Goal: Task Accomplishment & Management: Use online tool/utility

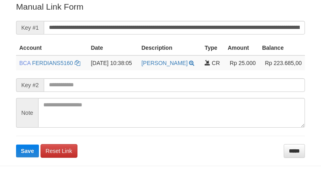
scroll to position [162, 0]
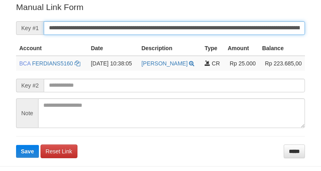
click at [232, 32] on input "**********" at bounding box center [174, 28] width 261 height 14
paste input "text"
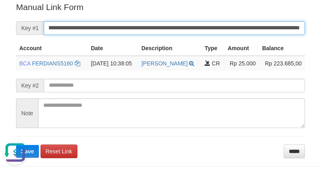
type input "**********"
click at [16, 145] on button "Save" at bounding box center [27, 151] width 23 height 13
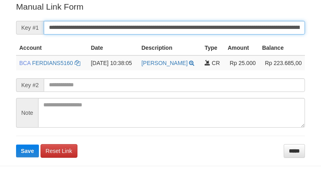
scroll to position [162, 0]
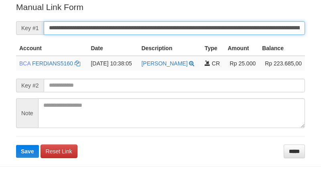
click at [226, 24] on input "**********" at bounding box center [174, 28] width 261 height 14
click at [16, 145] on button "Save" at bounding box center [27, 151] width 23 height 13
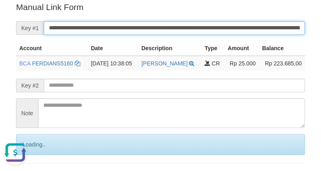
scroll to position [0, 0]
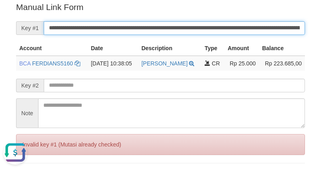
click at [219, 22] on input "**********" at bounding box center [174, 28] width 261 height 14
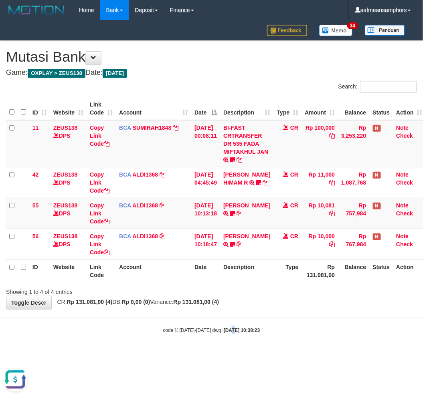
drag, startPoint x: 225, startPoint y: 357, endPoint x: 218, endPoint y: 357, distance: 6.4
click at [222, 354] on html "Toggle navigation Home Bank Account List Load By Website Group [OXPLAY] ZEUS138…" at bounding box center [211, 177] width 423 height 354
click at [218, 354] on html "Toggle navigation Home Bank Account List Load By Website Group [OXPLAY] ZEUS138…" at bounding box center [211, 177] width 423 height 354
click at [226, 349] on body "Toggle navigation Home Bank Account List Load By Website Group [OXPLAY] ZEUS138…" at bounding box center [211, 177] width 423 height 354
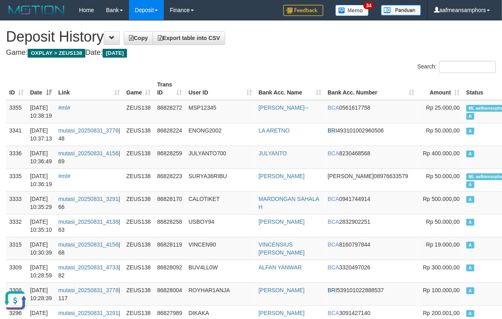
click at [222, 94] on th "User ID" at bounding box center [221, 88] width 70 height 23
drag, startPoint x: 226, startPoint y: 89, endPoint x: 103, endPoint y: 81, distance: 122.8
click at [225, 89] on th "User ID" at bounding box center [221, 88] width 70 height 23
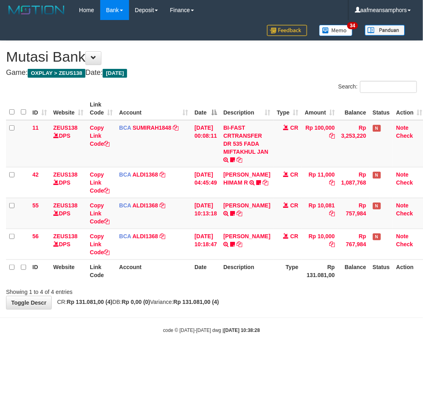
click at [226, 349] on body "Toggle navigation Home Bank Account List Load By Website Group [OXPLAY] ZEUS138…" at bounding box center [211, 177] width 423 height 354
drag, startPoint x: 212, startPoint y: 348, endPoint x: 241, endPoint y: 345, distance: 28.6
click at [208, 349] on body "Toggle navigation Home Bank Account List Load By Website Group [OXPLAY] ZEUS138…" at bounding box center [211, 177] width 423 height 354
drag, startPoint x: 281, startPoint y: 327, endPoint x: 420, endPoint y: 290, distance: 144.3
click at [282, 327] on div "code © [DATE]-[DATE] dwg | [DATE] 10:38:29" at bounding box center [211, 330] width 423 height 8
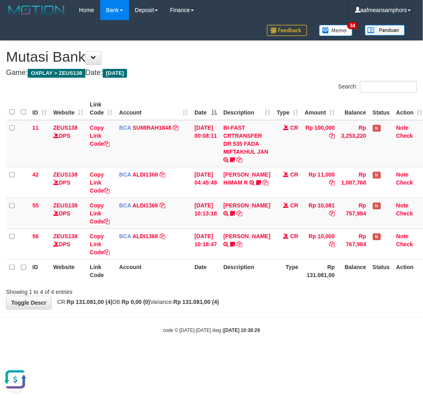
click at [262, 287] on div "Showing 1 to 4 of 4 entries" at bounding box center [211, 290] width 423 height 11
click at [315, 285] on div "Showing 1 to 4 of 4 entries" at bounding box center [211, 290] width 423 height 11
click at [285, 298] on div "**********" at bounding box center [211, 175] width 423 height 268
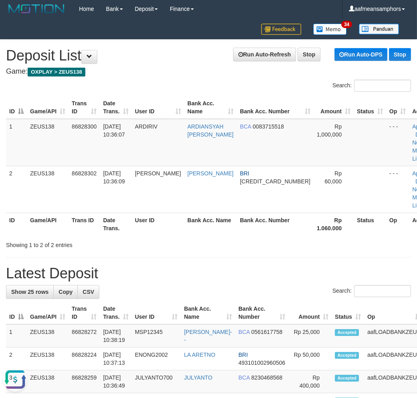
drag, startPoint x: 168, startPoint y: 268, endPoint x: 99, endPoint y: 274, distance: 68.4
click at [150, 269] on h1 "Latest Deposit" at bounding box center [208, 274] width 405 height 16
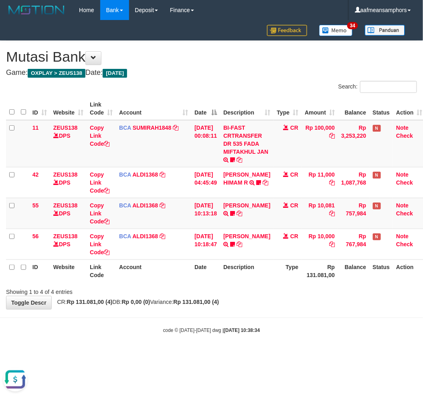
drag, startPoint x: 271, startPoint y: 291, endPoint x: 266, endPoint y: 293, distance: 5.0
click at [266, 293] on div "Showing 1 to 4 of 4 entries" at bounding box center [211, 290] width 423 height 11
click at [261, 282] on th "Description" at bounding box center [246, 271] width 53 height 23
click at [299, 307] on div "**********" at bounding box center [211, 175] width 423 height 268
click at [298, 301] on div "**********" at bounding box center [211, 175] width 423 height 268
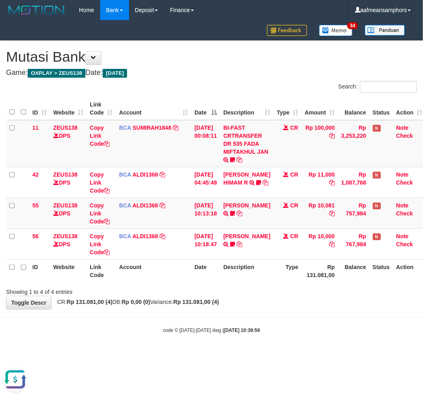
click at [291, 287] on div "Showing 1 to 4 of 4 entries" at bounding box center [211, 290] width 423 height 11
drag, startPoint x: 229, startPoint y: 301, endPoint x: 240, endPoint y: 285, distance: 19.3
click at [219, 300] on strong "Rp 131.081,00 (4)" at bounding box center [197, 302] width 46 height 6
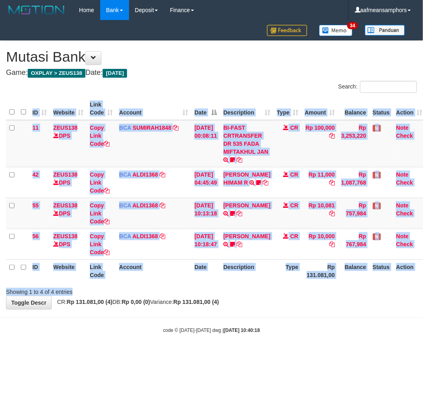
click at [244, 285] on div "Search: ID Website Link Code Account Date Description Type Amount Balance Statu…" at bounding box center [211, 188] width 411 height 215
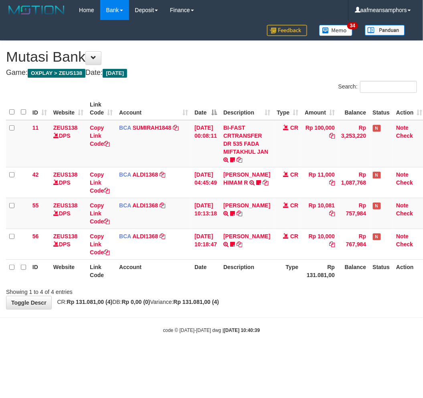
click at [246, 287] on div "Showing 1 to 4 of 4 entries" at bounding box center [211, 290] width 423 height 11
click at [305, 313] on body "Toggle navigation Home Bank Account List Load By Website Group [OXPLAY] ZEUS138…" at bounding box center [211, 177] width 423 height 354
click at [310, 295] on div "Showing 1 to 4 of 4 entries" at bounding box center [211, 290] width 423 height 11
drag, startPoint x: 0, startPoint y: 0, endPoint x: 304, endPoint y: 295, distance: 423.7
click at [305, 296] on div "**********" at bounding box center [211, 175] width 423 height 268
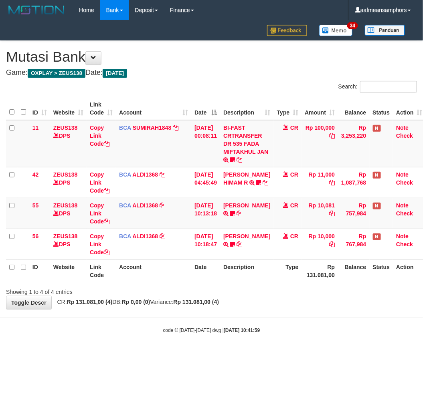
drag, startPoint x: 354, startPoint y: 318, endPoint x: 344, endPoint y: 319, distance: 10.1
click at [349, 319] on body "Toggle navigation Home Bank Account List Load By Website Group [OXPLAY] ZEUS138…" at bounding box center [211, 177] width 423 height 354
drag, startPoint x: 315, startPoint y: 319, endPoint x: 303, endPoint y: 322, distance: 12.7
click at [313, 320] on body "Toggle navigation Home Bank Account List Load By Website Group [OXPLAY] ZEUS138…" at bounding box center [211, 177] width 423 height 354
click at [287, 321] on body "Toggle navigation Home Bank Account List Load By Website Group [OXPLAY] ZEUS138…" at bounding box center [211, 177] width 423 height 354
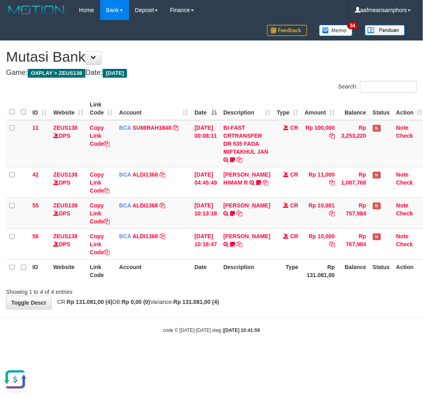
drag, startPoint x: 288, startPoint y: 315, endPoint x: 281, endPoint y: 315, distance: 7.2
click at [281, 315] on body "Toggle navigation Home Bank Account List Load By Website Group [OXPLAY] ZEUS138…" at bounding box center [211, 177] width 423 height 354
click at [279, 314] on body "Toggle navigation Home Bank Account List Load By Website Group [OXPLAY] ZEUS138…" at bounding box center [211, 177] width 423 height 354
drag, startPoint x: 266, startPoint y: 317, endPoint x: 262, endPoint y: 318, distance: 4.1
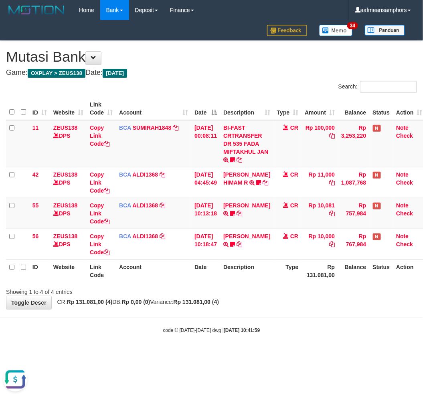
click at [263, 318] on hr at bounding box center [211, 318] width 423 height 0
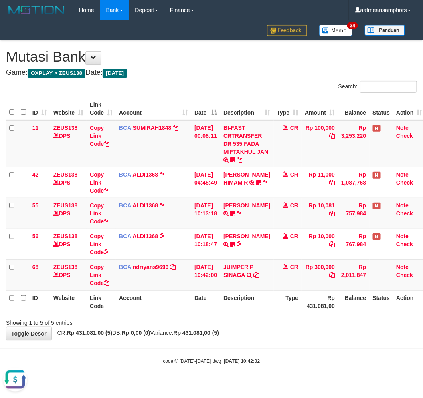
click at [348, 345] on body "Toggle navigation Home Bank Account List Load By Website Group [OXPLAY] ZEUS138…" at bounding box center [211, 192] width 423 height 385
drag, startPoint x: 345, startPoint y: 345, endPoint x: 422, endPoint y: 315, distance: 82.5
click at [354, 335] on body "Toggle navigation Home Bank Account List Load By Website Group [OXPLAY] ZEUS138…" at bounding box center [211, 192] width 423 height 385
drag, startPoint x: 262, startPoint y: 274, endPoint x: 270, endPoint y: 273, distance: 8.1
click at [259, 274] on icon at bounding box center [256, 275] width 6 height 6
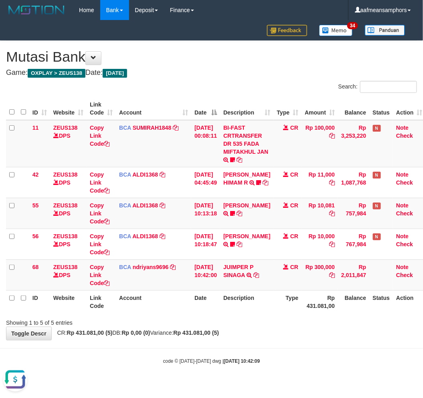
click at [255, 319] on div "Showing 1 to 5 of 5 entries" at bounding box center [211, 321] width 423 height 11
drag, startPoint x: 254, startPoint y: 319, endPoint x: 254, endPoint y: 314, distance: 4.8
click at [254, 315] on div "Search: ID Website Link Code Account Date Description Type Amount Balance Statu…" at bounding box center [211, 204] width 411 height 246
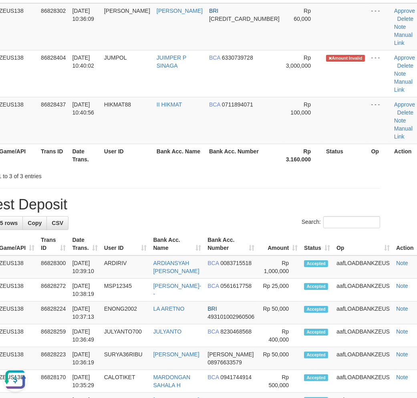
click at [171, 203] on h1 "Latest Deposit" at bounding box center [177, 205] width 405 height 16
click at [170, 203] on h1 "Latest Deposit" at bounding box center [177, 205] width 405 height 16
click at [169, 203] on h1 "Latest Deposit" at bounding box center [177, 205] width 405 height 16
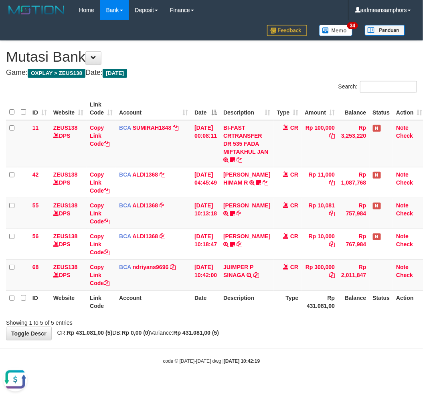
click at [210, 354] on body "Toggle navigation Home Bank Account List Load By Website Group [OXPLAY] ZEUS138…" at bounding box center [211, 192] width 423 height 385
click at [231, 353] on body "Toggle navigation Home Bank Account List Load By Website Group [OXPLAY] ZEUS138…" at bounding box center [211, 192] width 423 height 385
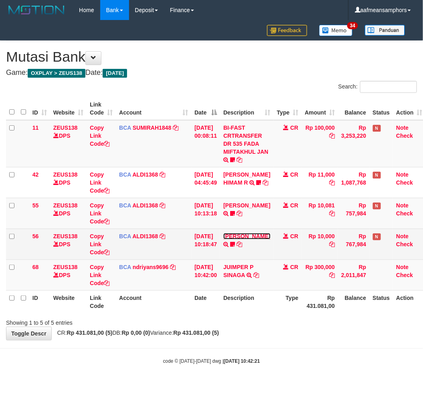
click at [250, 238] on link "[PERSON_NAME]" at bounding box center [246, 236] width 47 height 6
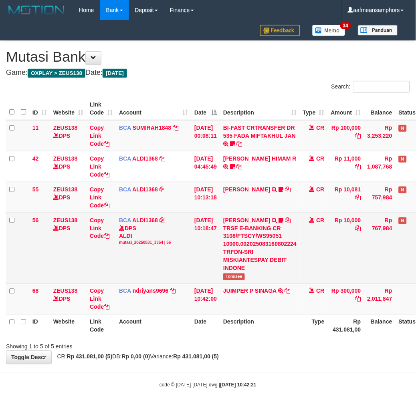
click at [231, 276] on span "Tomizee" at bounding box center [234, 277] width 22 height 7
copy span "Tomizee"
click at [231, 276] on span "Tomizee" at bounding box center [234, 277] width 22 height 7
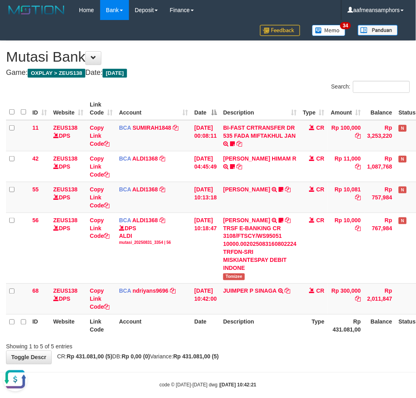
click at [128, 326] on th "Account" at bounding box center [153, 326] width 75 height 23
drag, startPoint x: 218, startPoint y: 325, endPoint x: 269, endPoint y: 280, distance: 68.4
click at [216, 326] on th "Date" at bounding box center [205, 326] width 29 height 23
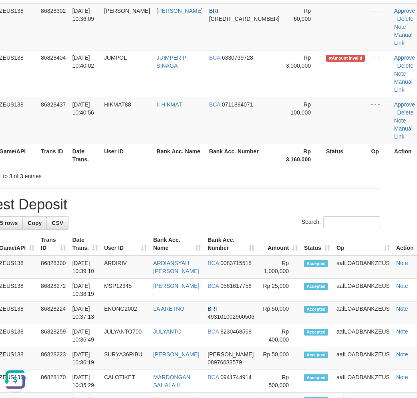
click at [139, 203] on h1 "Latest Deposit" at bounding box center [177, 205] width 405 height 16
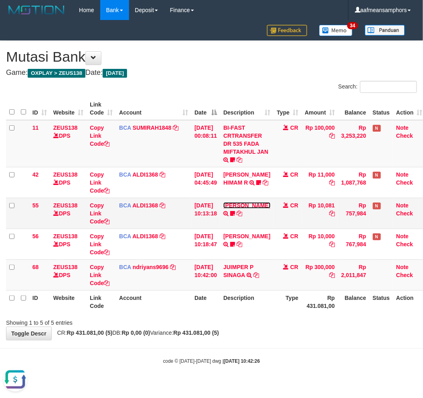
click at [250, 209] on link "[PERSON_NAME]" at bounding box center [246, 205] width 47 height 6
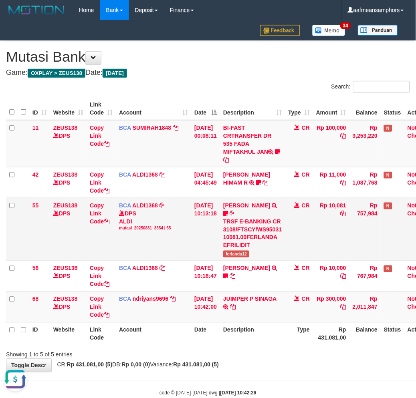
click at [241, 254] on span "ferlanda12" at bounding box center [236, 254] width 26 height 7
copy span "ferlanda12"
click at [262, 331] on th "Description" at bounding box center [252, 334] width 65 height 23
click at [264, 321] on td "JUIMPER P SINAGA TRSF E-BANKING CR 3108/FTSCY/WS95031 300000.00JUIMPER P SINAGA" at bounding box center [252, 307] width 65 height 31
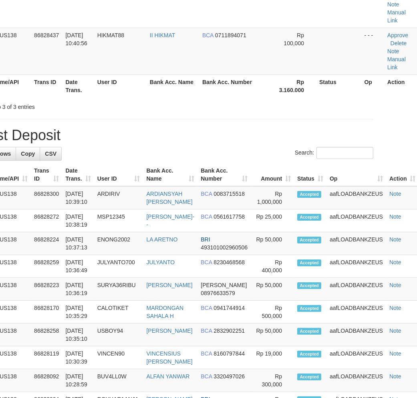
scroll to position [186, 31]
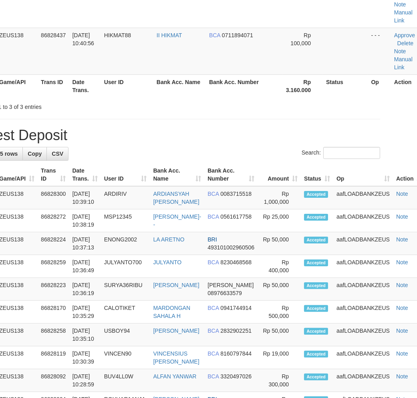
click at [195, 146] on div "**********" at bounding box center [177, 333] width 417 height 957
click at [167, 134] on h1 "Latest Deposit" at bounding box center [177, 135] width 405 height 16
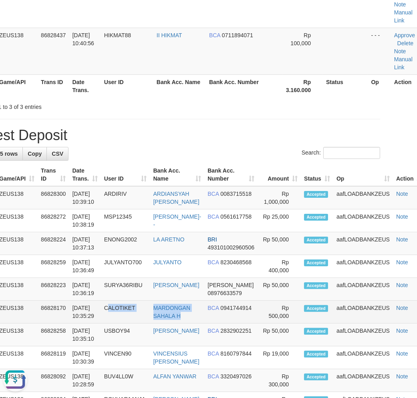
drag, startPoint x: 190, startPoint y: 311, endPoint x: 187, endPoint y: 302, distance: 10.3
click at [190, 308] on tr "6 ZEUS138 86828170 [DATE] 10:35:29 CALOTIKET MARDONGAN SAHALA H BCA 0941744914 …" at bounding box center [200, 312] width 451 height 23
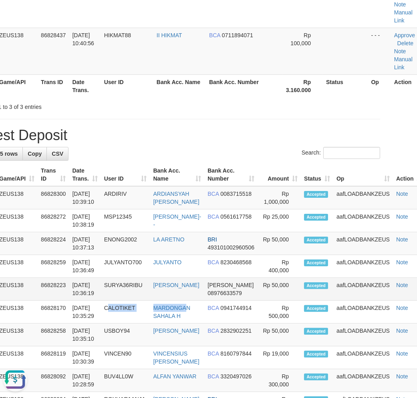
drag, startPoint x: 170, startPoint y: 295, endPoint x: 150, endPoint y: 295, distance: 20.4
click at [170, 295] on tr "5 ZEUS138 86828223 [DATE] 10:36:19 SURYA36RIBU [PERSON_NAME] [PERSON_NAME] 0897…" at bounding box center [200, 289] width 451 height 23
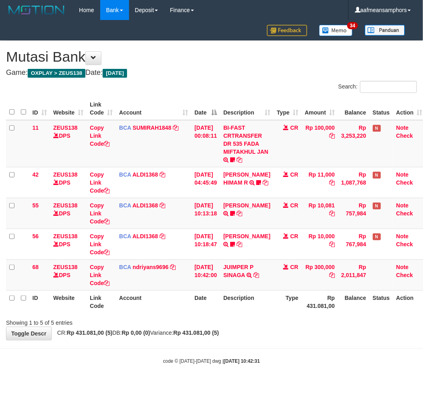
drag, startPoint x: 253, startPoint y: 359, endPoint x: 262, endPoint y: 346, distance: 16.4
click at [258, 357] on body "Toggle navigation Home Bank Account List Load By Website Group [OXPLAY] ZEUS138…" at bounding box center [211, 192] width 423 height 385
click at [330, 334] on div "**********" at bounding box center [211, 190] width 423 height 299
click at [313, 334] on div "**********" at bounding box center [211, 190] width 423 height 299
drag, startPoint x: 313, startPoint y: 334, endPoint x: 319, endPoint y: 325, distance: 10.7
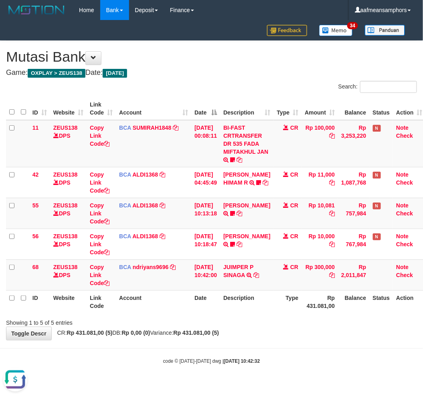
click at [318, 331] on div "**********" at bounding box center [211, 190] width 423 height 299
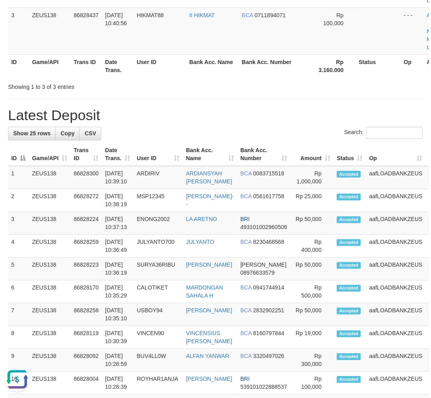
scroll to position [166, 0]
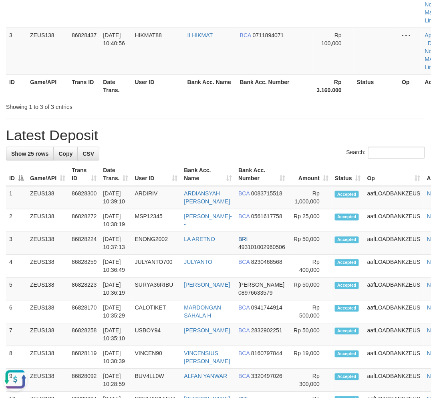
click at [186, 125] on div "**********" at bounding box center [215, 333] width 431 height 957
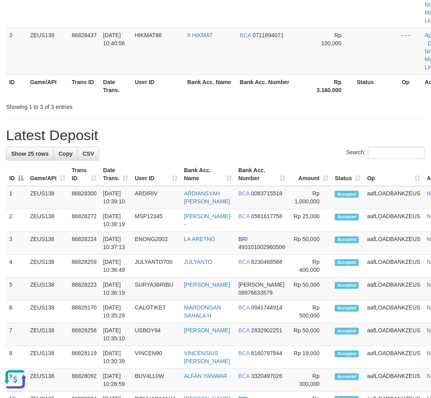
scroll to position [0, 0]
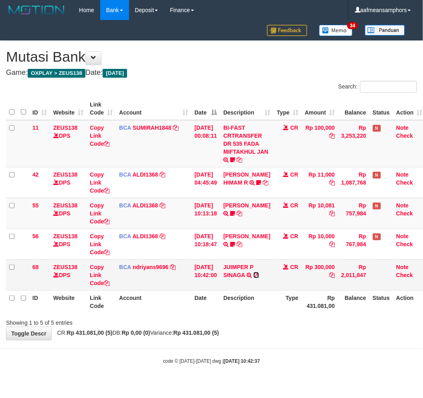
click at [259, 275] on icon at bounding box center [256, 275] width 6 height 6
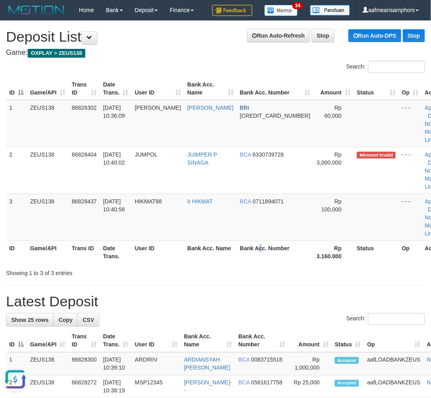
click at [252, 249] on th "Bank Acc. Number" at bounding box center [275, 252] width 77 height 23
drag, startPoint x: 234, startPoint y: 270, endPoint x: 2, endPoint y: 293, distance: 233.6
click at [232, 266] on div "Showing 1 to 3 of 3 entries" at bounding box center [215, 271] width 431 height 11
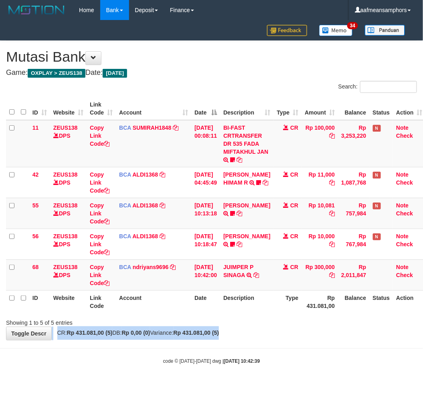
drag, startPoint x: 248, startPoint y: 329, endPoint x: 243, endPoint y: 330, distance: 4.9
click at [243, 330] on div "**********" at bounding box center [211, 190] width 423 height 299
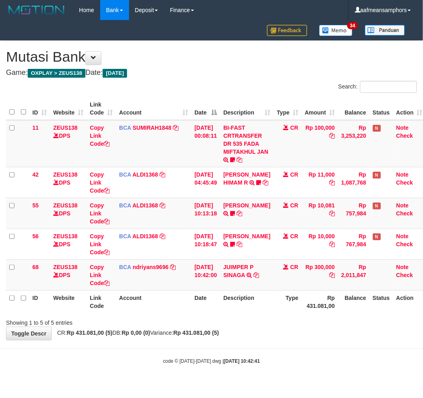
click at [248, 338] on div "**********" at bounding box center [211, 190] width 423 height 299
click at [251, 309] on tr "ID Website Link Code Account Date Description Type Rp 431.081,00 Balance Status…" at bounding box center [216, 302] width 420 height 23
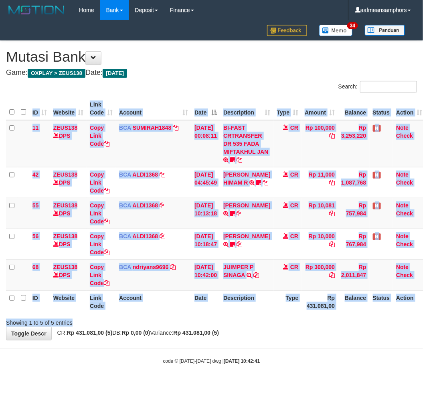
click at [245, 313] on div "Search: ID Website Link Code Account Date Description Type Amount Balance Statu…" at bounding box center [211, 204] width 411 height 246
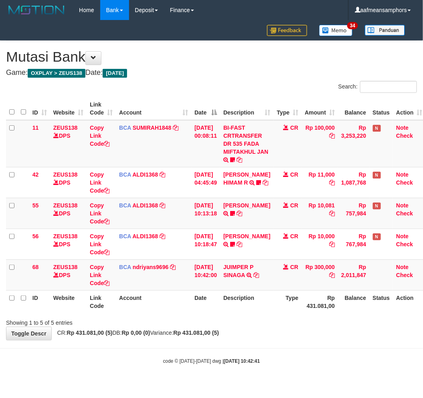
click at [244, 309] on th "Description" at bounding box center [246, 302] width 53 height 23
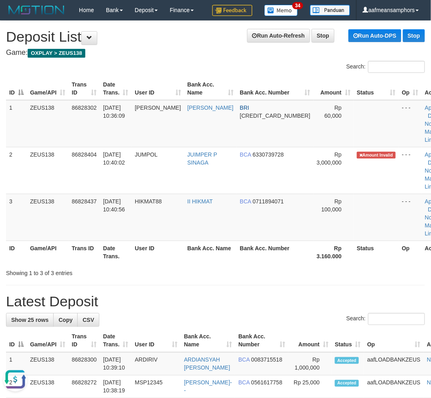
drag, startPoint x: 204, startPoint y: 260, endPoint x: 166, endPoint y: 261, distance: 37.7
click at [201, 257] on th "Bank Acc. Name" at bounding box center [210, 252] width 52 height 23
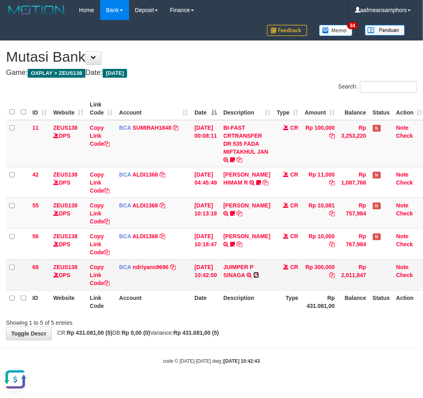
click at [259, 274] on icon at bounding box center [256, 275] width 6 height 6
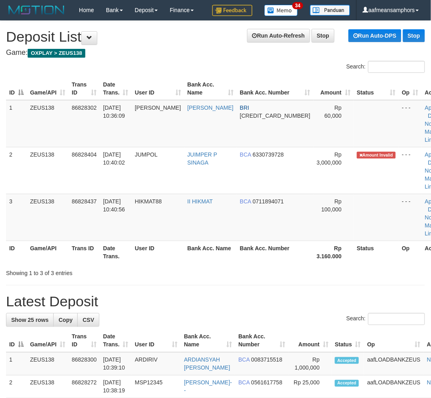
click at [223, 272] on div "Showing 1 to 3 of 3 entries" at bounding box center [215, 271] width 431 height 11
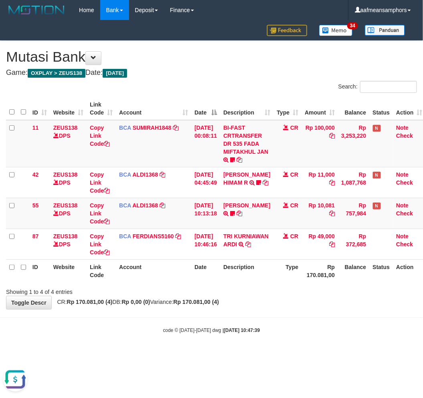
drag, startPoint x: 0, startPoint y: 0, endPoint x: 295, endPoint y: 327, distance: 440.3
click at [295, 327] on div "code © [DATE]-[DATE] dwg | [DATE] 10:47:39" at bounding box center [211, 330] width 423 height 8
click at [293, 325] on body "Toggle navigation Home Bank Account List Load By Website Group [OXPLAY] ZEUS138…" at bounding box center [211, 177] width 423 height 354
click at [276, 301] on div "**********" at bounding box center [211, 175] width 423 height 268
drag, startPoint x: 283, startPoint y: 305, endPoint x: 277, endPoint y: 306, distance: 5.6
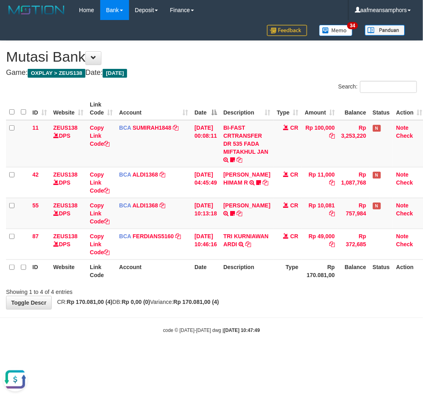
click at [278, 306] on div "**********" at bounding box center [211, 175] width 423 height 268
click at [270, 297] on div "**********" at bounding box center [211, 175] width 423 height 268
click at [219, 300] on strong "Rp 170.081,00 (4)" at bounding box center [197, 302] width 46 height 6
click at [285, 312] on body "Toggle navigation Home Bank Account List Load By Website Group [OXPLAY] ZEUS138…" at bounding box center [211, 177] width 423 height 354
click at [291, 305] on div "**********" at bounding box center [211, 175] width 423 height 268
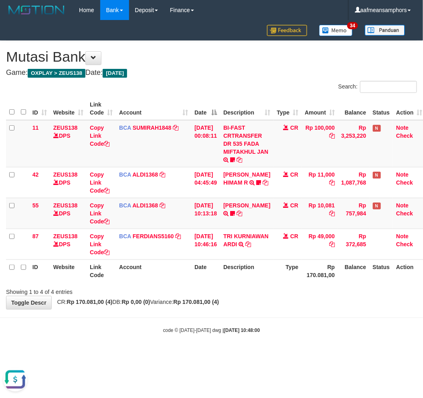
click at [290, 304] on div "**********" at bounding box center [211, 175] width 423 height 268
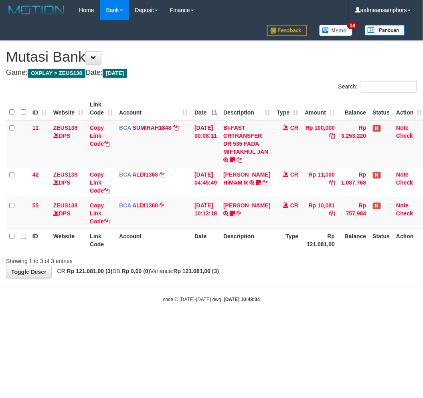
drag, startPoint x: 319, startPoint y: 313, endPoint x: 297, endPoint y: 326, distance: 25.7
click at [297, 323] on html "Toggle navigation Home Bank Account List Load By Website Group [OXPLAY] ZEUS138…" at bounding box center [211, 161] width 423 height 323
drag, startPoint x: 299, startPoint y: 305, endPoint x: 318, endPoint y: 306, distance: 18.8
click at [297, 306] on body "Toggle navigation Home Bank Account List Load By Website Group [OXPLAY] ZEUS138…" at bounding box center [211, 161] width 423 height 323
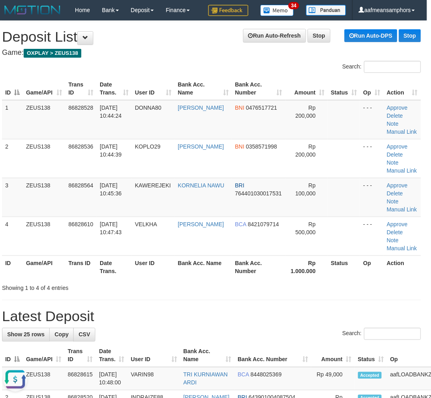
click at [236, 283] on div "Search: ID Game/API Trans ID Date Trans. User ID Bank Acc. Name Bank Acc. Numbe…" at bounding box center [211, 176] width 419 height 231
click at [242, 274] on th "Bank Acc. Number" at bounding box center [259, 267] width 54 height 23
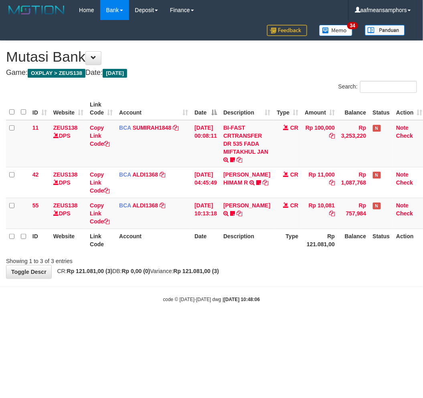
drag, startPoint x: 295, startPoint y: 323, endPoint x: 283, endPoint y: 321, distance: 12.2
click at [289, 323] on body "Toggle navigation Home Bank Account List Load By Website Group [OXPLAY] ZEUS138…" at bounding box center [211, 161] width 423 height 323
click at [263, 315] on body "Toggle navigation Home Bank Account List Load By Website Group [OXPLAY] ZEUS138…" at bounding box center [211, 161] width 423 height 323
click at [263, 323] on html "Toggle navigation Home Bank Account List Load By Website Group [OXPLAY] ZEUS138…" at bounding box center [211, 161] width 423 height 323
click at [257, 319] on body "Toggle navigation Home Bank Account List Load By Website Group [OXPLAY] ZEUS138…" at bounding box center [211, 161] width 423 height 323
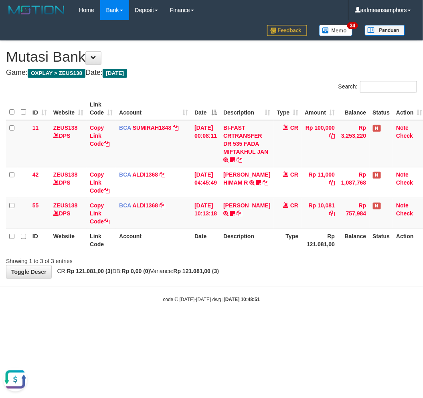
click at [330, 321] on body "Toggle navigation Home Bank Account List Load By Website Group [OXPLAY] ZEUS138…" at bounding box center [211, 161] width 423 height 323
click at [310, 307] on body "Toggle navigation Home Bank Account List Load By Website Group [OXPLAY] ZEUS138…" at bounding box center [211, 161] width 423 height 323
click at [311, 308] on body "Toggle navigation Home Bank Account List Load By Website Group [OXPLAY] ZEUS138…" at bounding box center [211, 161] width 423 height 323
click at [310, 306] on body "Toggle navigation Home Bank Account List Load By Website Group [OXPLAY] ZEUS138…" at bounding box center [211, 161] width 423 height 323
click at [279, 310] on body "Toggle navigation Home Bank Account List Load By Website Group [OXPLAY] ZEUS138…" at bounding box center [211, 161] width 423 height 323
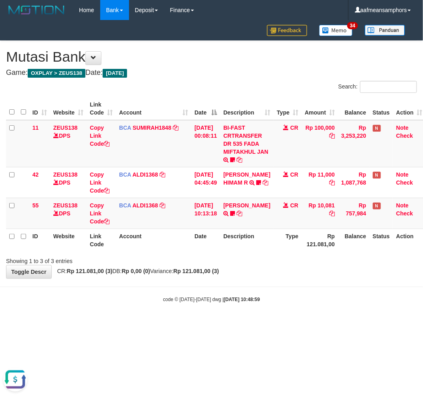
click at [291, 285] on body "Toggle navigation Home Bank Account List Load By Website Group [OXPLAY] ZEUS138…" at bounding box center [211, 161] width 423 height 323
click at [301, 280] on body "Toggle navigation Home Bank Account List Load By Website Group [OXPLAY] ZEUS138…" at bounding box center [211, 161] width 423 height 323
drag, startPoint x: 302, startPoint y: 280, endPoint x: 298, endPoint y: 279, distance: 4.0
click at [298, 279] on body "Toggle navigation Home Bank Account List Load By Website Group [OXPLAY] ZEUS138…" at bounding box center [211, 161] width 423 height 323
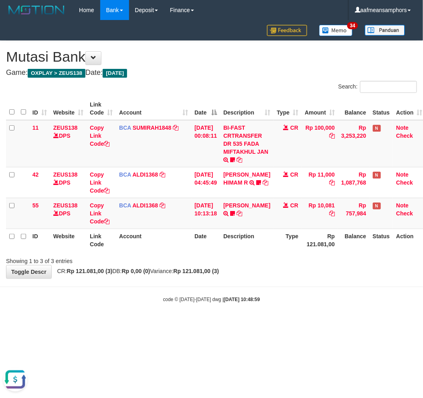
click at [291, 280] on body "Toggle navigation Home Bank Account List Load By Website Group [OXPLAY] ZEUS138…" at bounding box center [211, 161] width 423 height 323
click at [290, 281] on body "Toggle navigation Home Bank Account List Load By Website Group [OXPLAY] ZEUS138…" at bounding box center [211, 161] width 423 height 323
click at [256, 182] on icon at bounding box center [258, 183] width 5 height 6
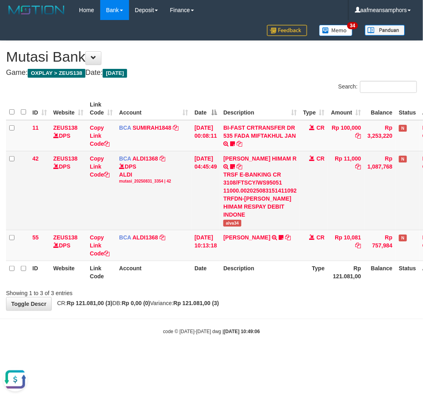
click at [238, 202] on td "ALVA HIMAM R TRSF E-BANKING CR 3108/FTSCY/WS95051 11000.002025083151411092 TRFD…" at bounding box center [260, 190] width 80 height 79
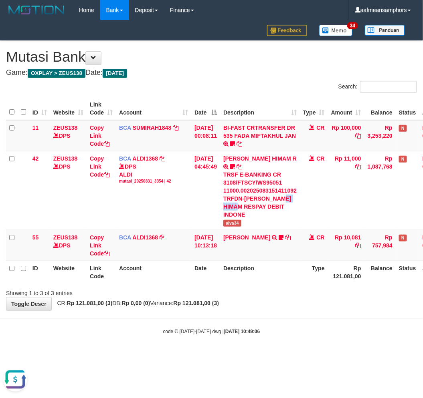
copy div "RESPAY"
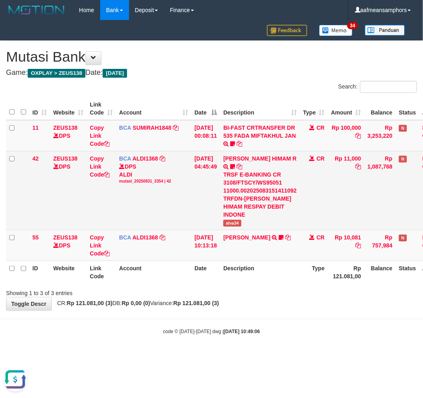
click at [238, 220] on span "alva34" at bounding box center [232, 223] width 18 height 7
copy span "alva34"
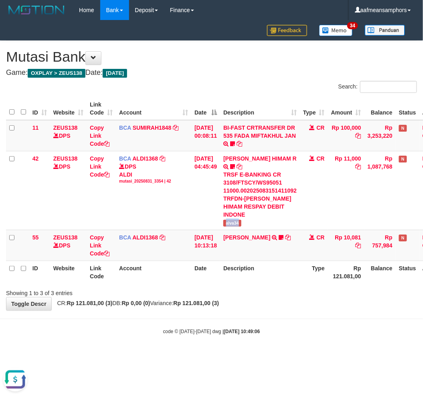
drag, startPoint x: 238, startPoint y: 206, endPoint x: 421, endPoint y: 244, distance: 187.2
click at [239, 220] on span "alva34" at bounding box center [232, 223] width 18 height 7
drag, startPoint x: 313, startPoint y: 301, endPoint x: 320, endPoint y: 299, distance: 6.6
click at [313, 301] on body "Toggle navigation Home Bank Account List Load By Website Group [OXPLAY] ZEUS138…" at bounding box center [211, 177] width 423 height 355
click at [315, 299] on body "Toggle navigation Home Bank Account List Load By Website Group [OXPLAY] ZEUS138…" at bounding box center [211, 177] width 423 height 355
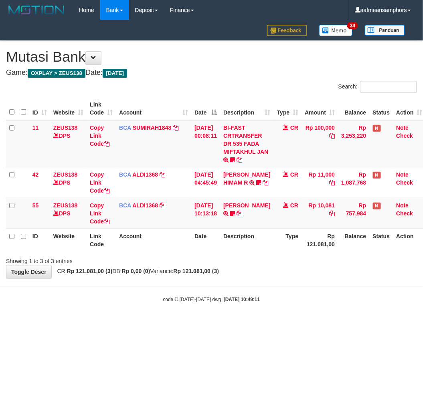
click at [313, 305] on body "Toggle navigation Home Bank Account List Load By Website Group [OXPLAY] ZEUS138…" at bounding box center [211, 161] width 423 height 323
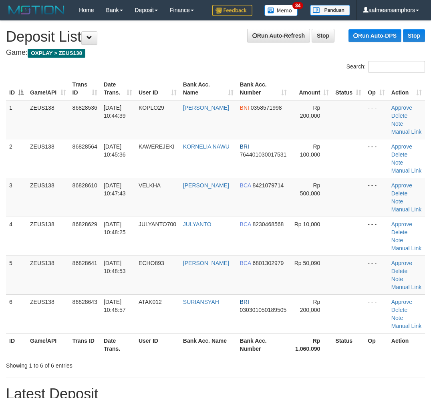
scroll to position [0, 4]
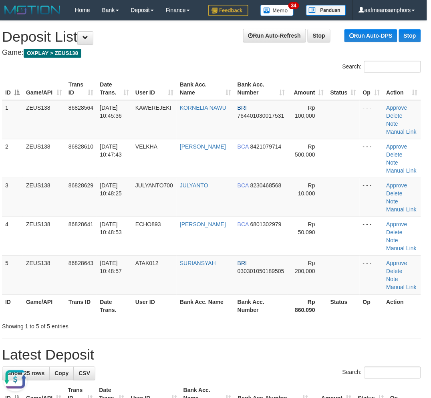
click at [123, 52] on h4 "Game: OXPLAY > ZEUS138" at bounding box center [211, 53] width 419 height 8
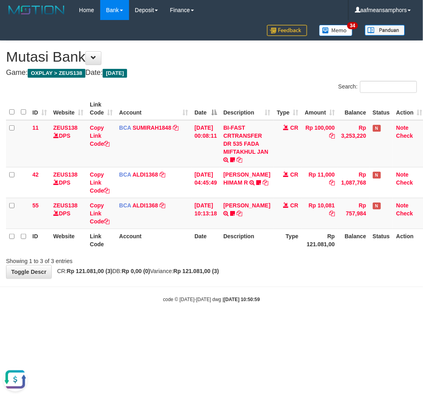
drag, startPoint x: 286, startPoint y: 301, endPoint x: 422, endPoint y: 270, distance: 139.7
click at [291, 300] on div "code © 2012-2018 dwg | 2025/08/31 10:50:59" at bounding box center [211, 299] width 423 height 8
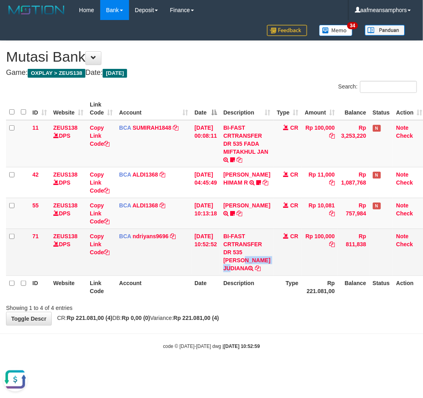
drag, startPoint x: 250, startPoint y: 251, endPoint x: 247, endPoint y: 259, distance: 8.1
click at [247, 259] on td "BI-FAST CRTRANSFER DR 535 NITA JUDIANA" at bounding box center [246, 252] width 53 height 47
click at [251, 252] on td "BI-FAST CRTRANSFER DR 535 NITA JUDIANA" at bounding box center [246, 252] width 53 height 47
drag, startPoint x: 248, startPoint y: 253, endPoint x: 250, endPoint y: 260, distance: 6.9
click at [250, 260] on td "BI-FAST CRTRANSFER DR 535 NITA JUDIANA" at bounding box center [246, 252] width 53 height 47
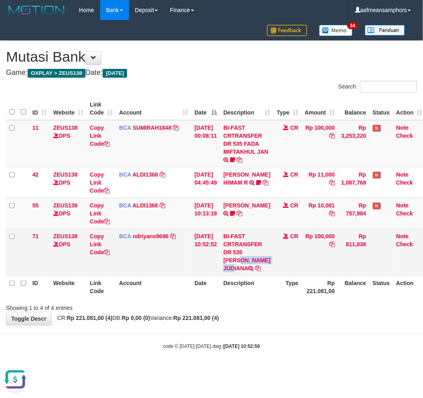
copy td "NITA JUDIAN"
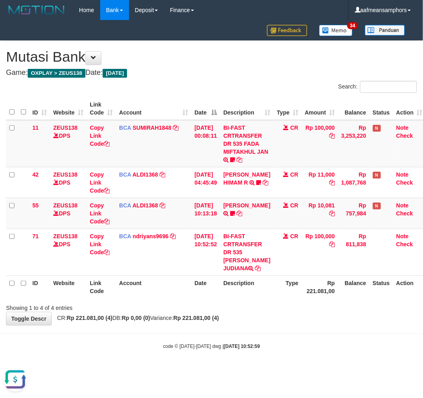
drag, startPoint x: 239, startPoint y: 316, endPoint x: 234, endPoint y: 308, distance: 9.1
click at [239, 316] on div "**********" at bounding box center [211, 183] width 423 height 285
click at [278, 324] on body "Toggle navigation Home Bank Account List Load By Website Group [OXPLAY] ZEUS138…" at bounding box center [211, 185] width 423 height 370
drag, startPoint x: 278, startPoint y: 324, endPoint x: 279, endPoint y: 317, distance: 6.5
click at [278, 321] on body "Toggle navigation Home Bank Account List Load By Website Group [OXPLAY] ZEUS138…" at bounding box center [211, 185] width 423 height 370
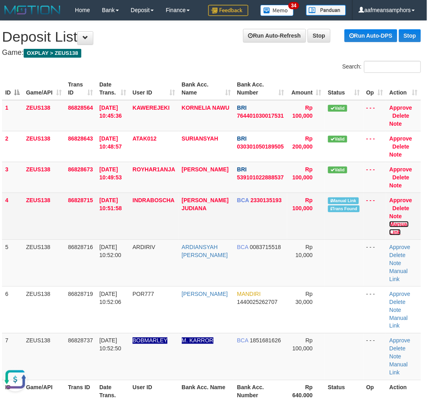
click at [397, 224] on link "Manual Link" at bounding box center [399, 228] width 19 height 14
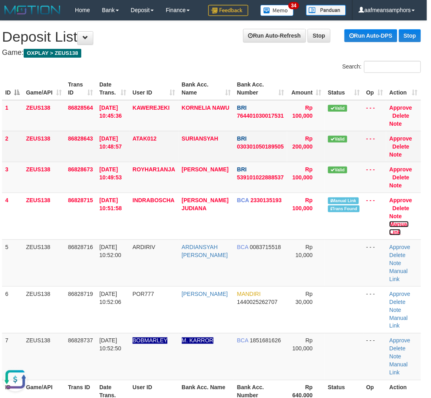
click at [390, 221] on link "Manual Link" at bounding box center [399, 228] width 19 height 14
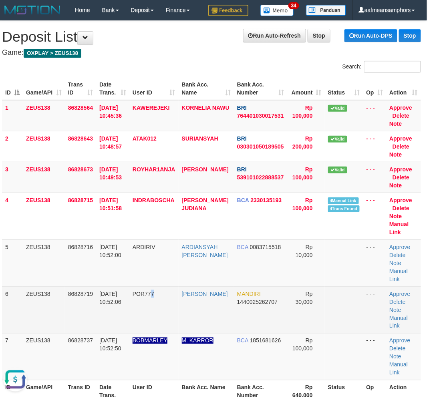
click at [152, 309] on td "POR777" at bounding box center [153, 310] width 49 height 47
click at [92, 295] on span "86828719" at bounding box center [80, 294] width 25 height 6
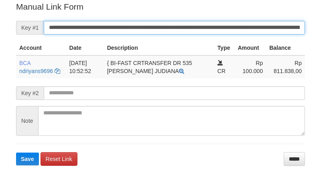
click at [189, 24] on input "**********" at bounding box center [174, 28] width 261 height 14
click at [16, 152] on button "Save" at bounding box center [27, 158] width 23 height 13
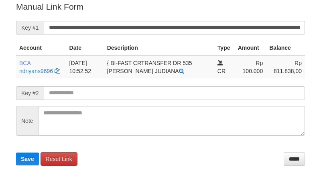
click at [183, 29] on input "**********" at bounding box center [174, 28] width 261 height 14
click at [16, 152] on button "Save" at bounding box center [27, 158] width 23 height 13
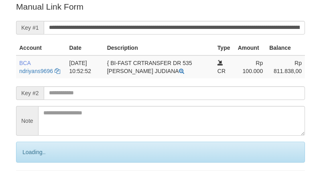
click at [183, 29] on input "**********" at bounding box center [174, 28] width 261 height 14
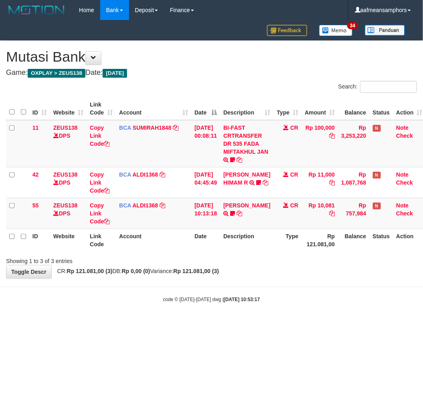
drag, startPoint x: 293, startPoint y: 279, endPoint x: 302, endPoint y: 276, distance: 9.3
click at [291, 281] on body "Toggle navigation Home Bank Account List Load By Website Group [OXPLAY] ZEUS138…" at bounding box center [211, 161] width 423 height 323
click at [310, 283] on body "Toggle navigation Home Bank Account List Load By Website Group [OXPLAY] ZEUS138…" at bounding box center [211, 161] width 423 height 323
drag, startPoint x: 301, startPoint y: 289, endPoint x: 358, endPoint y: 309, distance: 60.8
click at [301, 290] on body "Toggle navigation Home Bank Account List Load By Website Group [OXPLAY] ZEUS138…" at bounding box center [211, 161] width 423 height 323
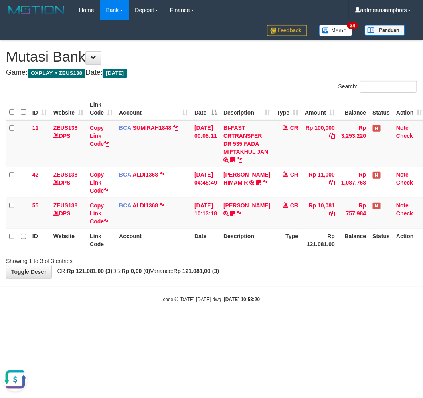
click at [185, 297] on small "code © 2012-2018 dwg | 2025/08/31 10:53:20" at bounding box center [211, 300] width 97 height 6
click at [174, 297] on small "code © 2012-2018 dwg | 2025/08/31 10:53:20" at bounding box center [211, 300] width 97 height 6
click at [171, 299] on small "code © 2012-2018 dwg | 2025/08/31 10:53:20" at bounding box center [211, 300] width 97 height 6
click at [169, 299] on small "code © 2012-2018 dwg | 2025/08/31 10:53:20" at bounding box center [211, 300] width 97 height 6
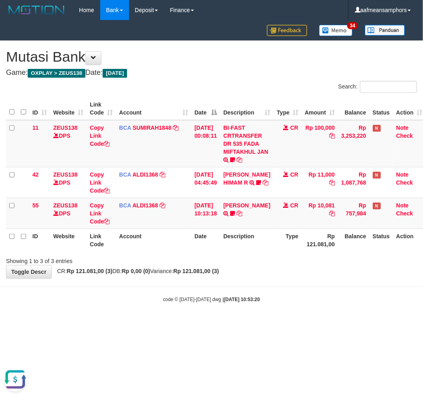
click at [168, 299] on small "code © 2012-2018 dwg | 2025/08/31 10:53:20" at bounding box center [211, 300] width 97 height 6
drag, startPoint x: 256, startPoint y: 287, endPoint x: 262, endPoint y: 282, distance: 7.4
click at [255, 288] on body "Toggle navigation Home Bank Account List Load By Website Group [OXPLAY] ZEUS138…" at bounding box center [211, 161] width 423 height 323
click at [260, 286] on body "Toggle navigation Home Bank Account List Load By Website Group [OXPLAY] ZEUS138…" at bounding box center [211, 161] width 423 height 323
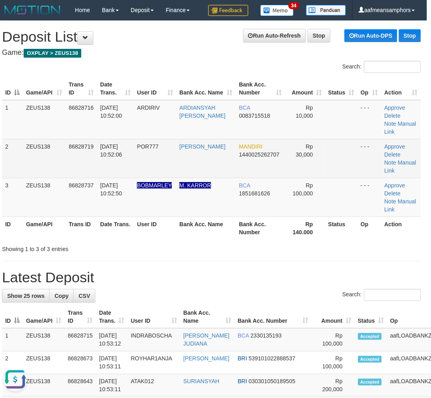
click at [150, 161] on td "POR777" at bounding box center [155, 158] width 42 height 39
drag, startPoint x: 150, startPoint y: 161, endPoint x: 143, endPoint y: 165, distance: 8.3
click at [151, 161] on td "POR777" at bounding box center [155, 158] width 42 height 39
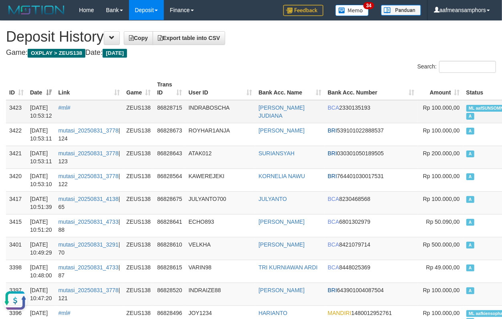
click at [195, 119] on td "INDRABOSCHA" at bounding box center [221, 111] width 70 height 23
click at [190, 117] on td "INDRABOSCHA" at bounding box center [221, 111] width 70 height 23
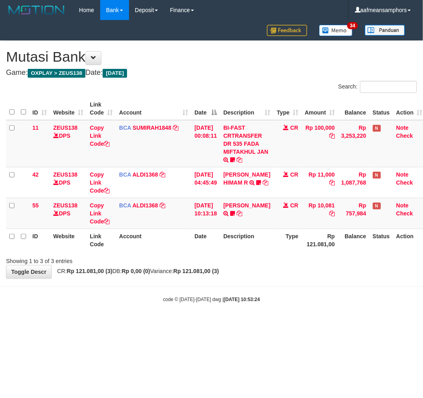
drag, startPoint x: 308, startPoint y: 309, endPoint x: 322, endPoint y: 311, distance: 14.2
click at [311, 309] on body "Toggle navigation Home Bank Account List Load By Website Group [OXPLAY] ZEUS138…" at bounding box center [211, 161] width 423 height 323
click at [201, 307] on body "Toggle navigation Home Bank Account List Load By Website Group [OXPLAY] ZEUS138…" at bounding box center [211, 161] width 423 height 323
click at [188, 308] on body "Toggle navigation Home Bank Account List Load By Website Group [OXPLAY] ZEUS138…" at bounding box center [211, 161] width 423 height 323
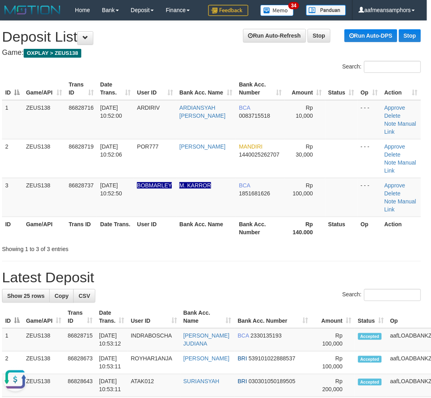
drag, startPoint x: 347, startPoint y: 258, endPoint x: 335, endPoint y: 257, distance: 12.5
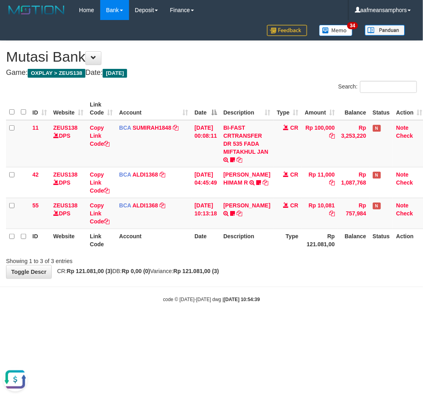
click at [285, 317] on body "Toggle navigation Home Bank Account List Load By Website Group [OXPLAY] ZEUS138…" at bounding box center [211, 161] width 423 height 323
click at [295, 311] on body "Toggle navigation Home Bank Account List Load By Website Group [OXPLAY] ZEUS138…" at bounding box center [211, 161] width 423 height 323
click at [313, 313] on body "Toggle navigation Home Bank Account List Load By Website Group [OXPLAY] ZEUS138…" at bounding box center [211, 161] width 423 height 323
click at [314, 313] on body "Toggle navigation Home Bank Account List Load By Website Group [OXPLAY] ZEUS138…" at bounding box center [211, 161] width 423 height 323
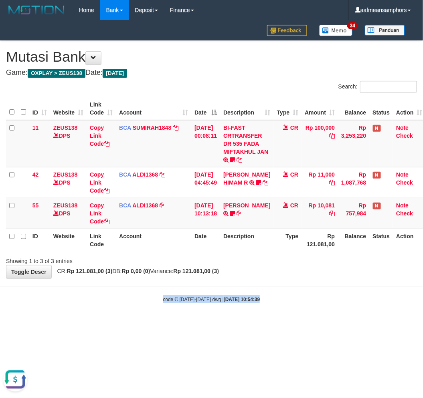
click at [313, 311] on body "Toggle navigation Home Bank Account List Load By Website Group [OXPLAY] ZEUS138…" at bounding box center [211, 161] width 423 height 323
drag, startPoint x: 320, startPoint y: 326, endPoint x: 327, endPoint y: 322, distance: 7.9
click at [319, 323] on html "Toggle navigation Home Bank Account List Load By Website Group [OXPLAY] ZEUS138…" at bounding box center [211, 161] width 423 height 323
drag, startPoint x: 327, startPoint y: 320, endPoint x: 319, endPoint y: 325, distance: 9.8
click at [322, 323] on html "Toggle navigation Home Bank Account List Load By Website Group [OXPLAY] ZEUS138…" at bounding box center [211, 161] width 423 height 323
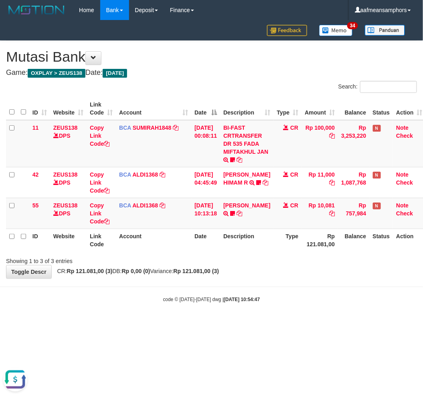
click at [272, 305] on body "Toggle navigation Home Bank Account List Load By Website Group [OXPLAY] ZEUS138…" at bounding box center [211, 161] width 423 height 323
click at [291, 323] on html "Toggle navigation Home Bank Account List Load By Website Group [OXPLAY] ZEUS138…" at bounding box center [211, 161] width 423 height 323
drag, startPoint x: 287, startPoint y: 319, endPoint x: 349, endPoint y: 295, distance: 67.6
click at [283, 321] on body "Toggle navigation Home Bank Account List Load By Website Group [OXPLAY] ZEUS138…" at bounding box center [211, 161] width 423 height 323
drag, startPoint x: 268, startPoint y: 303, endPoint x: 268, endPoint y: 291, distance: 12.0
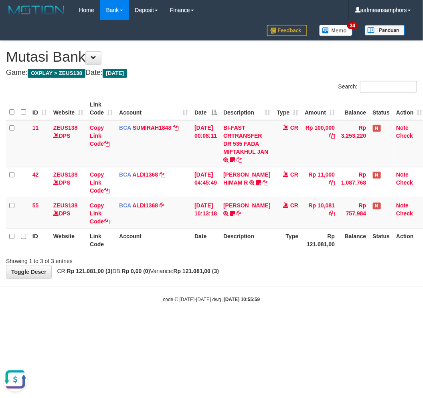
click at [263, 304] on body "Toggle navigation Home Bank Account List Load By Website Group [OXPLAY] ZEUS138…" at bounding box center [211, 161] width 423 height 323
click at [256, 293] on body "Toggle navigation Home Bank Account List Load By Website Group [OXPLAY] ZEUS138…" at bounding box center [211, 161] width 423 height 323
click at [249, 283] on body "Toggle navigation Home Bank Account List Load By Website Group [OXPLAY] ZEUS138…" at bounding box center [211, 161] width 423 height 323
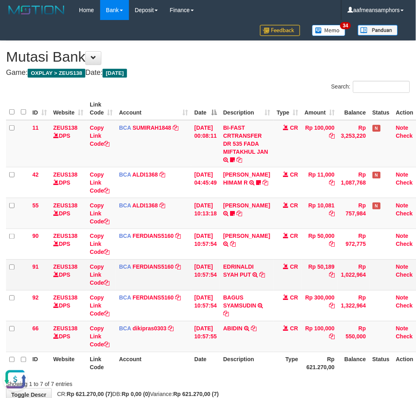
click at [274, 277] on td "CR" at bounding box center [288, 275] width 28 height 31
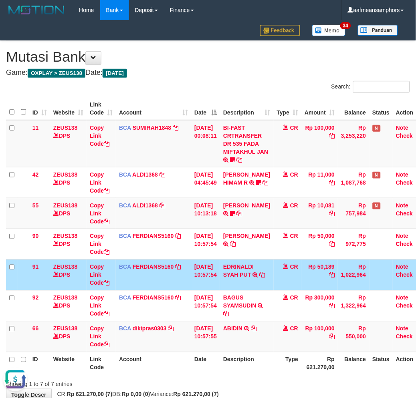
click at [266, 273] on td "EDRINALDI SYAH PUT TRSF E-BANKING CR 3108/FTSCY/WS95031 50189.00EDRINALDI SYAH …" at bounding box center [246, 275] width 53 height 31
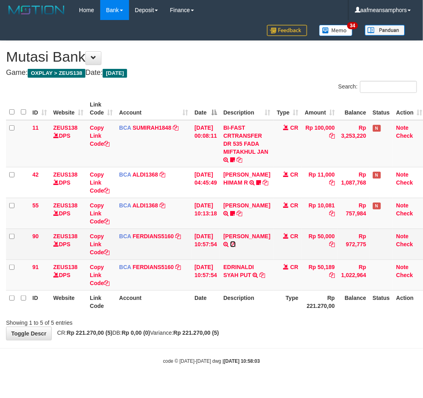
click at [232, 247] on icon at bounding box center [233, 245] width 6 height 6
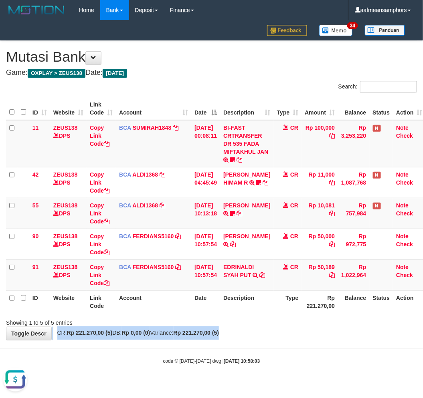
click at [251, 327] on div "**********" at bounding box center [211, 190] width 423 height 299
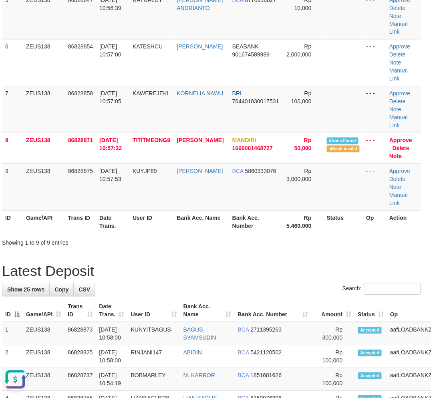
click at [153, 251] on div "**********" at bounding box center [211, 337] width 431 height 1222
click at [154, 249] on div "**********" at bounding box center [211, 337] width 431 height 1222
click at [153, 253] on div "**********" at bounding box center [211, 337] width 431 height 1222
click at [154, 248] on div "**********" at bounding box center [211, 337] width 431 height 1222
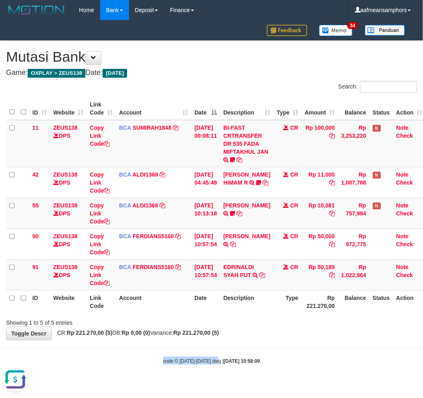
click at [216, 347] on body "Toggle navigation Home Bank Account List Load By Website Group [OXPLAY] ZEUS138…" at bounding box center [211, 192] width 423 height 385
click at [176, 329] on div "**********" at bounding box center [211, 190] width 423 height 299
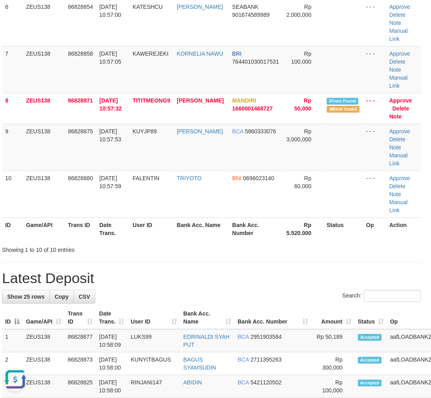
click at [207, 257] on div "**********" at bounding box center [211, 319] width 431 height 1269
click at [217, 262] on div "**********" at bounding box center [211, 319] width 431 height 1269
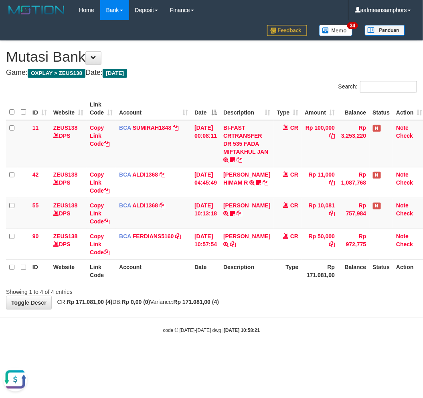
drag, startPoint x: 244, startPoint y: 335, endPoint x: 241, endPoint y: 332, distance: 4.3
click at [243, 334] on body "Toggle navigation Home Bank Account List Load By Website Group [OXPLAY] ZEUS138…" at bounding box center [211, 177] width 423 height 354
click at [239, 330] on strong "2025/08/31 10:58:21" at bounding box center [242, 331] width 36 height 6
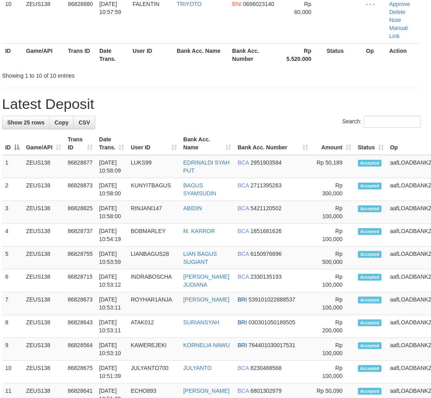
scroll to position [383, 4]
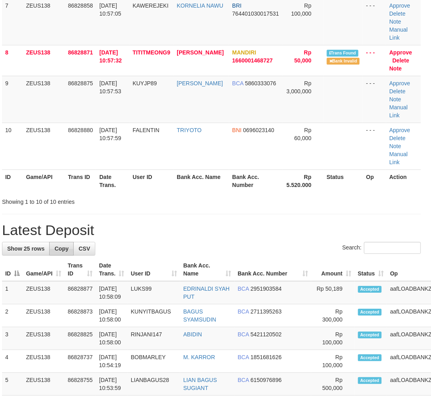
drag, startPoint x: 161, startPoint y: 226, endPoint x: 65, endPoint y: 250, distance: 99.1
click at [161, 226] on h1 "Latest Deposit" at bounding box center [211, 230] width 419 height 16
drag, startPoint x: 271, startPoint y: 211, endPoint x: 83, endPoint y: 252, distance: 192.2
click at [255, 215] on div "**********" at bounding box center [211, 271] width 431 height 1269
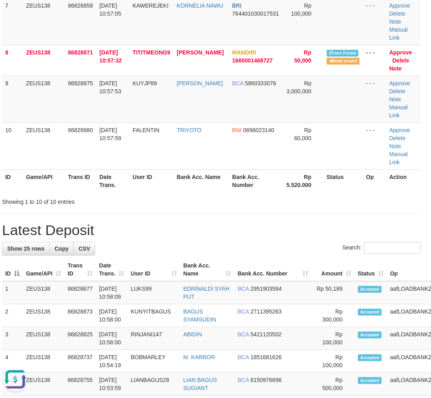
click at [173, 178] on th "User ID" at bounding box center [151, 181] width 44 height 23
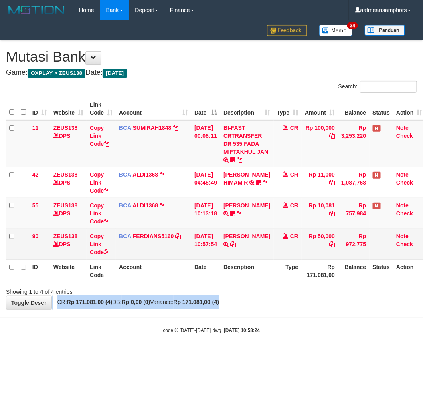
drag, startPoint x: 283, startPoint y: 299, endPoint x: 422, endPoint y: 242, distance: 149.5
click at [285, 298] on div "**********" at bounding box center [211, 175] width 423 height 268
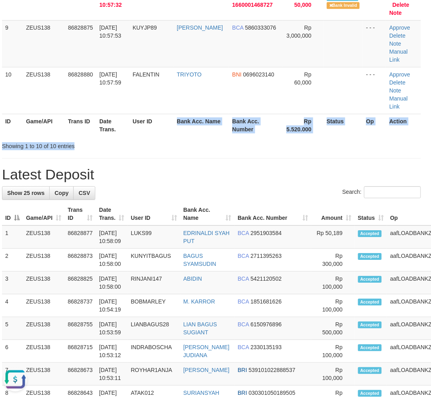
drag, startPoint x: 165, startPoint y: 139, endPoint x: 30, endPoint y: 218, distance: 156.3
click at [157, 155] on div "**********" at bounding box center [211, 216] width 431 height 1269
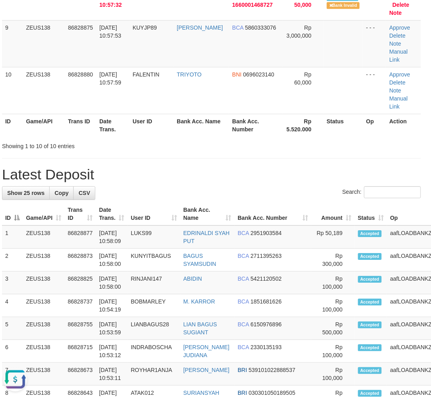
click at [168, 158] on div "**********" at bounding box center [211, 216] width 431 height 1269
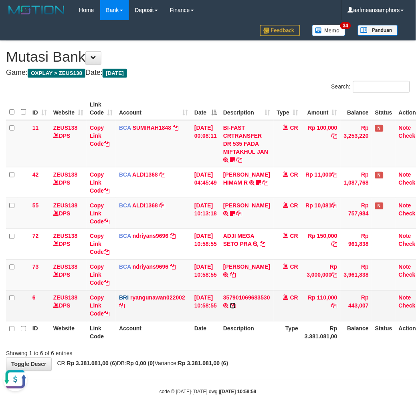
click at [236, 304] on icon at bounding box center [233, 306] width 6 height 6
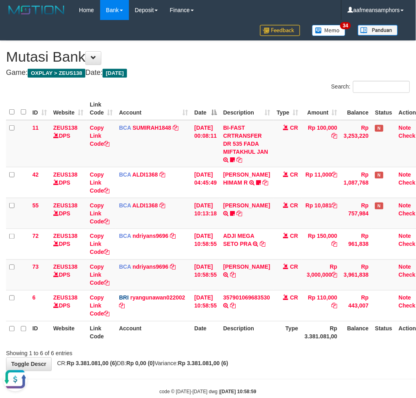
click at [223, 344] on div "Search: ID Website Link Code Account Date Description Type Amount Balance Statu…" at bounding box center [208, 219] width 404 height 277
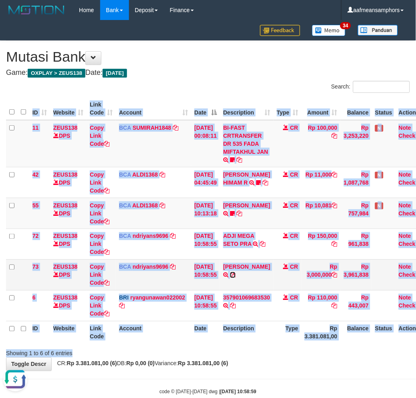
click at [236, 274] on icon at bounding box center [233, 275] width 6 height 6
copy div "ID Website Link Code Account Date Description Type Amount Balance Status Action…"
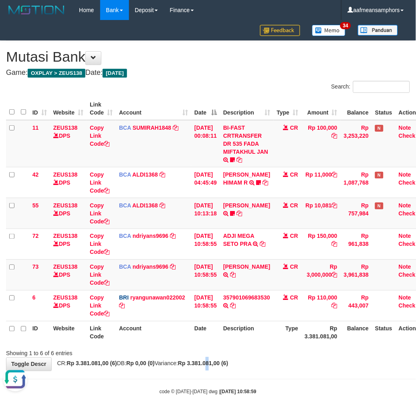
click at [225, 365] on strong "Rp 3.381.081,00 (6)" at bounding box center [203, 364] width 50 height 6
click at [222, 363] on strong "Rp 3.381.081,00 (6)" at bounding box center [203, 364] width 50 height 6
click at [221, 363] on strong "Rp 3.381.081,00 (6)" at bounding box center [203, 364] width 50 height 6
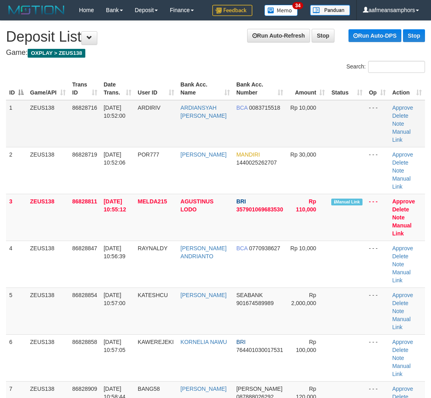
scroll to position [0, 4]
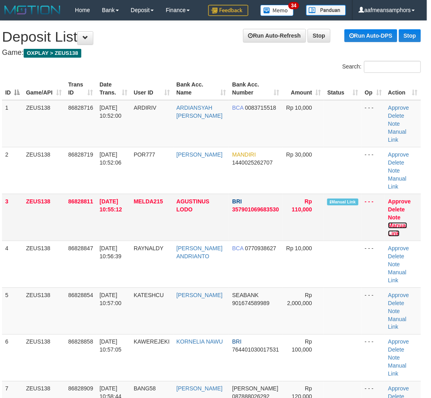
click at [393, 222] on link "Manual Link" at bounding box center [397, 229] width 19 height 14
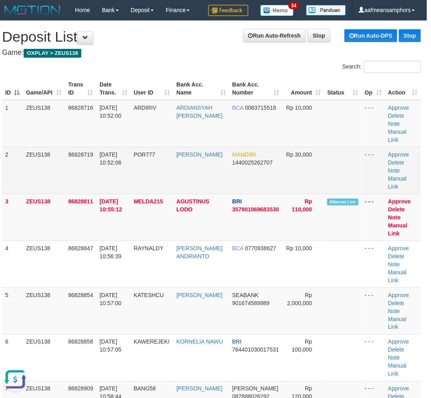
scroll to position [0, 0]
click at [388, 222] on link "Manual Link" at bounding box center [397, 229] width 19 height 14
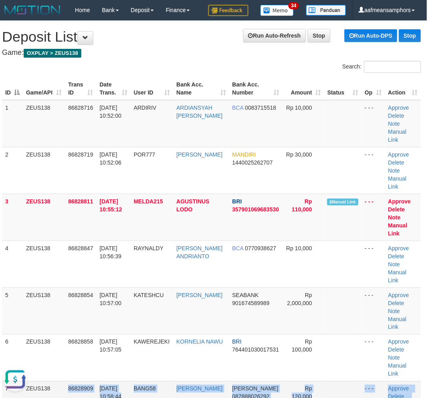
click at [73, 381] on tr "7 ZEUS138 86828909 31/08/2025 10:58:44 BANG58 AKHMAD WAHYUDI DANA 087888026292 …" at bounding box center [211, 404] width 419 height 47
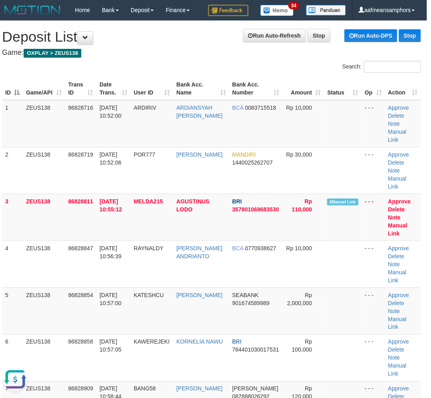
scroll to position [303, 4]
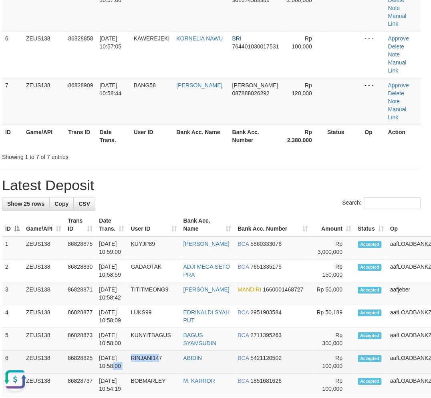
click at [157, 351] on tr "6 ZEUS138 86828825 31/08/2025 10:58:00 RINJANI147 ABIDIN BCA 5421120502 Rp 100,…" at bounding box center [241, 362] width 478 height 23
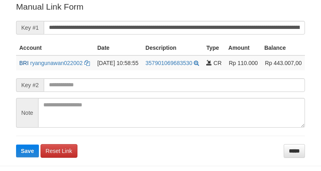
click at [249, 22] on input "**********" at bounding box center [174, 28] width 261 height 14
click at [16, 144] on button "Save" at bounding box center [27, 150] width 23 height 13
click at [249, 22] on input "**********" at bounding box center [174, 28] width 261 height 14
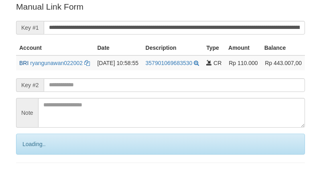
scroll to position [162, 0]
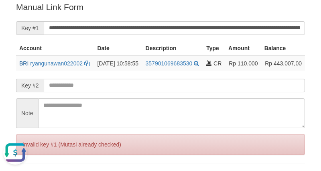
scroll to position [0, 0]
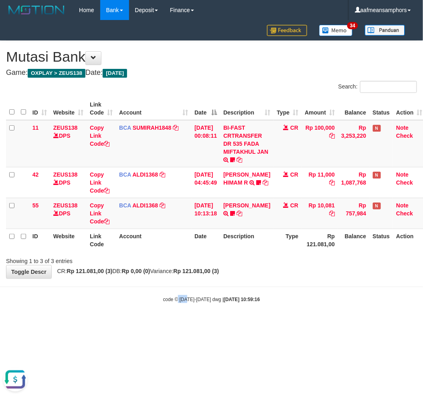
click at [178, 323] on html "Toggle navigation Home Bank Account List Load By Website Group [OXPLAY] ZEUS138…" at bounding box center [211, 161] width 423 height 323
click at [194, 323] on html "Toggle navigation Home Bank Account List Load By Website Group [OXPLAY] ZEUS138…" at bounding box center [211, 161] width 423 height 323
click at [199, 323] on html "Toggle navigation Home Bank Account List Load By Website Group [OXPLAY] ZEUS138…" at bounding box center [211, 161] width 423 height 323
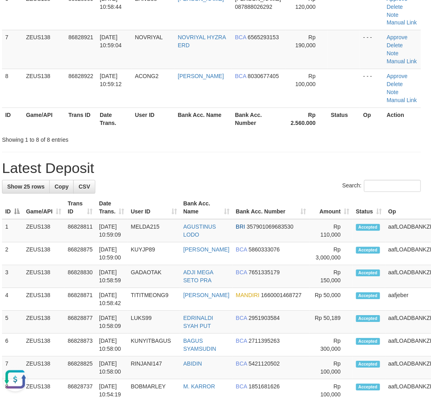
drag, startPoint x: 202, startPoint y: 131, endPoint x: 0, endPoint y: 241, distance: 230.3
drag, startPoint x: 150, startPoint y: 174, endPoint x: 89, endPoint y: 197, distance: 65.3
click at [151, 174] on h1 "Latest Deposit" at bounding box center [211, 169] width 419 height 16
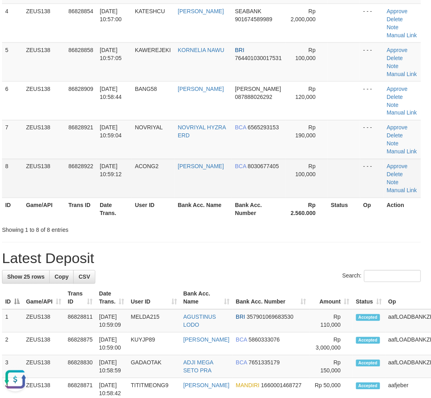
scroll to position [125, 4]
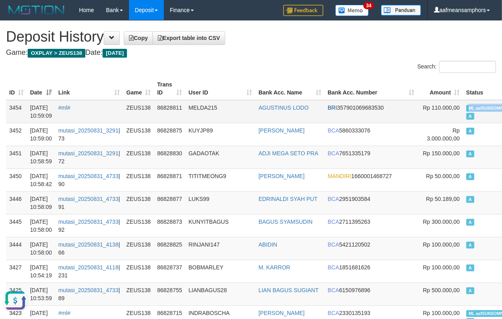
drag, startPoint x: 419, startPoint y: 103, endPoint x: 459, endPoint y: 110, distance: 40.6
click at [463, 110] on td "ML aafSUNSOMNONG A" at bounding box center [491, 111] width 56 height 23
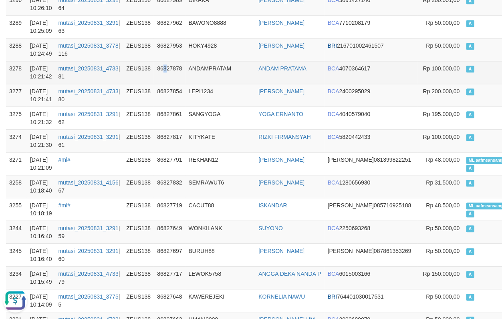
click at [170, 67] on td "86827878" at bounding box center [169, 72] width 31 height 23
click at [166, 67] on td "86827878" at bounding box center [169, 72] width 31 height 23
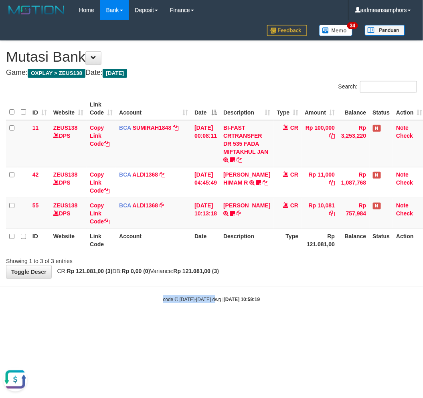
click at [212, 287] on body "Toggle navigation Home Bank Account List Load By Website Group [OXPLAY] ZEUS138…" at bounding box center [211, 161] width 423 height 323
click at [210, 286] on body "Toggle navigation Home Bank Account List Load By Website Group [OXPLAY] ZEUS138…" at bounding box center [211, 161] width 423 height 323
click at [252, 302] on div "code © [DATE]-[DATE] dwg | [DATE] 10:59:29" at bounding box center [211, 299] width 423 height 8
drag, startPoint x: 270, startPoint y: 292, endPoint x: 271, endPoint y: 287, distance: 4.9
click at [269, 292] on body "Toggle navigation Home Bank Account List Load By Website Group [OXPLAY] ZEUS138…" at bounding box center [211, 161] width 423 height 323
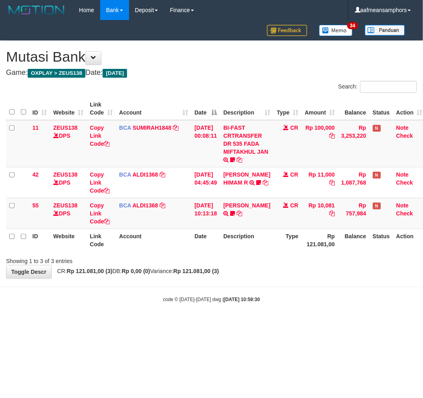
drag, startPoint x: 258, startPoint y: 287, endPoint x: 385, endPoint y: 255, distance: 130.7
click at [256, 289] on body "Toggle navigation Home Bank Account List Load By Website Group [OXPLAY] ZEUS138…" at bounding box center [211, 161] width 423 height 323
click at [235, 315] on body "Toggle navigation Home Bank Account List Load By Website Group [OXPLAY] ZEUS138…" at bounding box center [211, 161] width 423 height 323
drag, startPoint x: 224, startPoint y: 309, endPoint x: 240, endPoint y: 298, distance: 19.3
click at [224, 309] on body "Toggle navigation Home Bank Account List Load By Website Group [OXPLAY] ZEUS138…" at bounding box center [211, 161] width 423 height 323
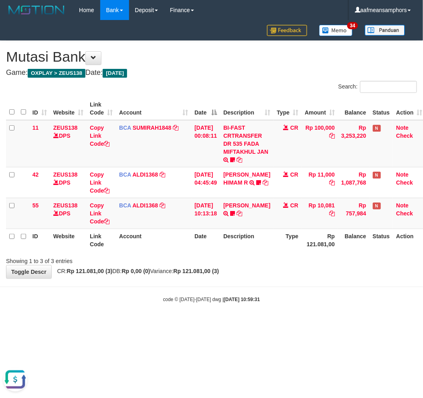
click at [237, 300] on strong "2025/08/31 10:59:31" at bounding box center [242, 300] width 36 height 6
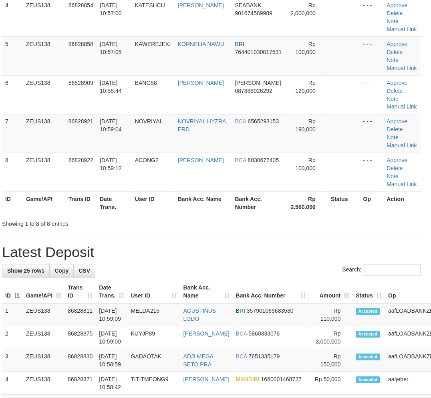
scroll to position [125, 4]
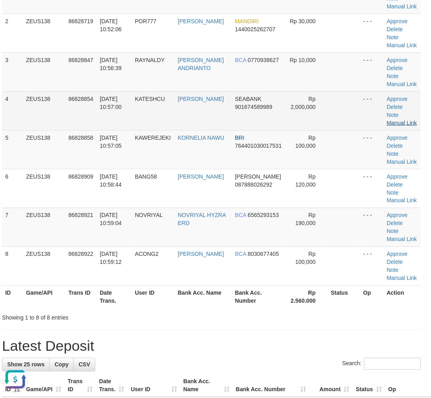
click at [408, 117] on td "Approve Delete Note Manual Link" at bounding box center [402, 110] width 37 height 39
click at [402, 120] on link "Manual Link" at bounding box center [402, 123] width 30 height 6
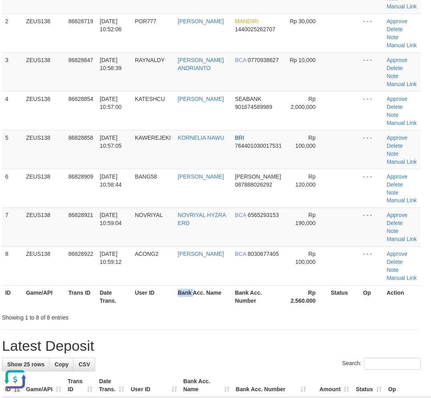
click at [195, 297] on tr "ID Game/API Trans ID Date Trans. User ID Bank Acc. Name Bank Acc. Number Rp 2.5…" at bounding box center [211, 297] width 419 height 23
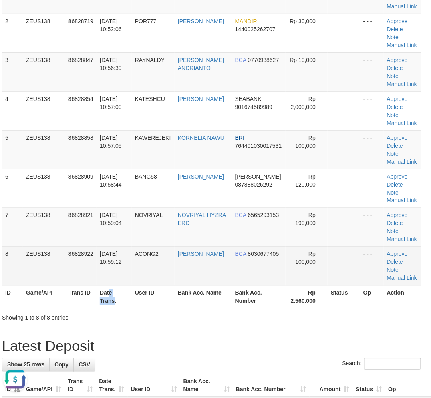
drag, startPoint x: 129, startPoint y: 298, endPoint x: 3, endPoint y: 283, distance: 127.4
click at [128, 298] on th "Date Trans." at bounding box center [114, 297] width 35 height 23
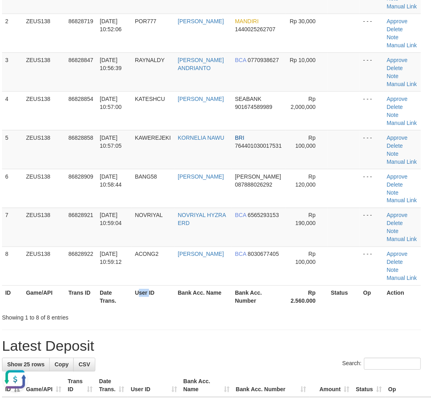
click at [152, 298] on th "User ID" at bounding box center [153, 297] width 43 height 23
click at [149, 292] on tr "ID Game/API Trans ID Date Trans. User ID Bank Acc. Name Bank Acc. Number Rp 2.5…" at bounding box center [211, 297] width 419 height 23
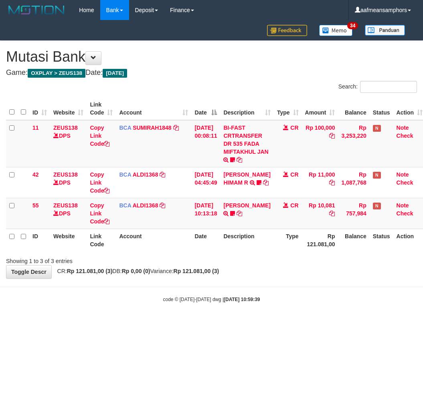
click at [302, 302] on div "code © [DATE]-[DATE] dwg | [DATE] 10:59:39" at bounding box center [211, 299] width 423 height 8
drag, startPoint x: 265, startPoint y: 269, endPoint x: 259, endPoint y: 274, distance: 8.2
click at [258, 274] on div "**********" at bounding box center [211, 160] width 423 height 238
click at [279, 271] on div "**********" at bounding box center [211, 160] width 423 height 238
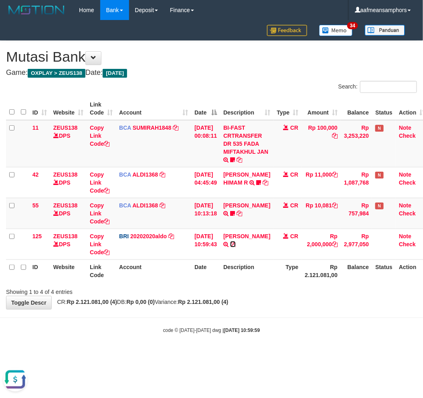
drag, startPoint x: 260, startPoint y: 243, endPoint x: 420, endPoint y: 275, distance: 163.1
click at [236, 243] on icon at bounding box center [233, 245] width 6 height 6
click at [175, 315] on body "Toggle navigation Home Bank Account List Load By Website Group [OXPLAY] ZEUS138…" at bounding box center [211, 177] width 423 height 354
drag, startPoint x: 294, startPoint y: 312, endPoint x: 285, endPoint y: 312, distance: 9.2
click at [293, 312] on body "Toggle navigation Home Bank Account List Load By Website Group [OXPLAY] ZEUS138…" at bounding box center [211, 177] width 423 height 354
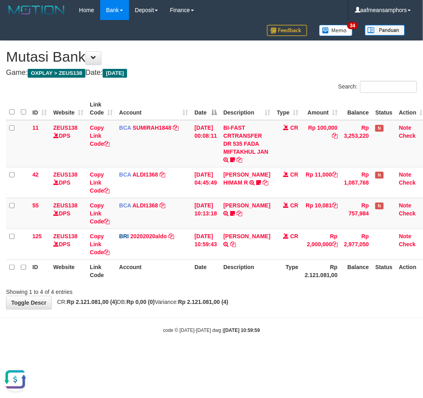
click at [276, 309] on div "**********" at bounding box center [211, 175] width 423 height 268
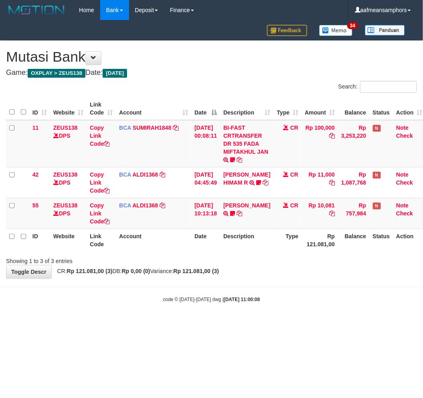
drag, startPoint x: 0, startPoint y: 0, endPoint x: 276, endPoint y: 307, distance: 412.9
click at [274, 310] on body "Toggle navigation Home Bank Account List Load By Website Group [OXPLAY] ZEUS138…" at bounding box center [211, 161] width 423 height 323
drag, startPoint x: 271, startPoint y: 310, endPoint x: 420, endPoint y: 242, distance: 163.4
click at [278, 310] on body "Toggle navigation Home Bank Account List Load By Website Group [OXPLAY] ZEUS138…" at bounding box center [211, 161] width 423 height 323
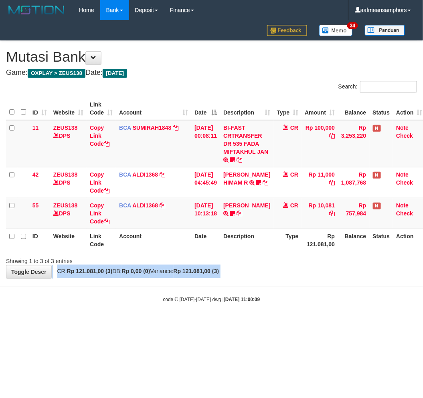
click at [255, 289] on body "Toggle navigation Home Bank Account List Load By Website Group [OXPLAY] ZEUS138…" at bounding box center [211, 161] width 423 height 323
click at [262, 285] on body "Toggle navigation Home Bank Account List Load By Website Group [OXPLAY] ZEUS138…" at bounding box center [211, 161] width 423 height 323
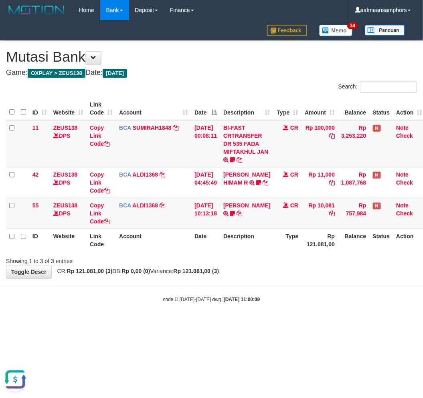
click at [261, 289] on body "Toggle navigation Home Bank Account List Load By Website Group [OXPLAY] ZEUS138…" at bounding box center [211, 161] width 423 height 323
click at [258, 295] on body "Toggle navigation Home Bank Account List Load By Website Group [OXPLAY] ZEUS138…" at bounding box center [211, 161] width 423 height 323
click at [222, 291] on body "Toggle navigation Home Bank Account List Load By Website Group [OXPLAY] ZEUS138…" at bounding box center [211, 161] width 423 height 323
drag, startPoint x: 252, startPoint y: 285, endPoint x: 420, endPoint y: 289, distance: 167.1
click at [250, 287] on body "Toggle navigation Home Bank Account List Load By Website Group [OXPLAY] ZEUS138…" at bounding box center [211, 161] width 423 height 323
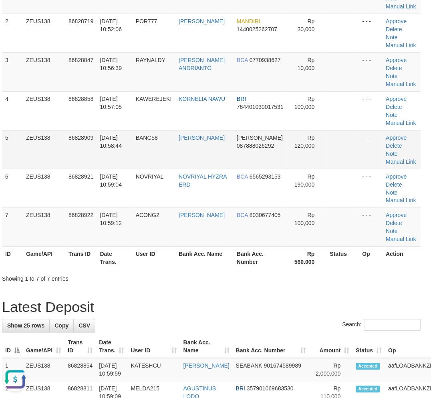
click at [176, 148] on td "BANG58" at bounding box center [154, 149] width 43 height 39
drag, startPoint x: 369, startPoint y: 297, endPoint x: 208, endPoint y: 275, distance: 162.6
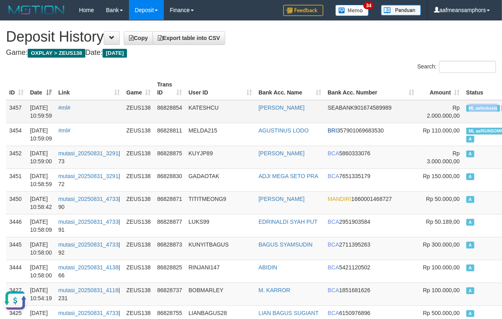
drag, startPoint x: 417, startPoint y: 105, endPoint x: 452, endPoint y: 109, distance: 34.6
click at [463, 109] on td "ML aafsoksela A" at bounding box center [491, 111] width 56 height 23
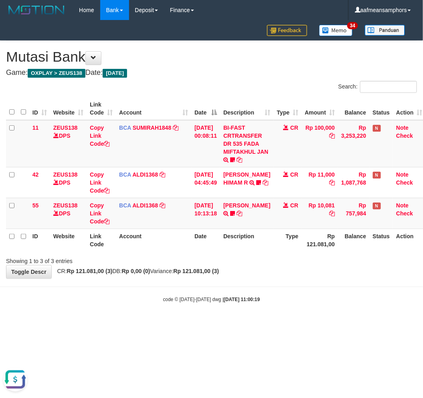
click at [228, 294] on body "Toggle navigation Home Bank Account List Load By Website Group [OXPLAY] ZEUS138…" at bounding box center [211, 161] width 423 height 323
drag, startPoint x: 236, startPoint y: 293, endPoint x: 252, endPoint y: 290, distance: 15.6
click at [235, 293] on body "Toggle navigation Home Bank Account List Load By Website Group [OXPLAY] ZEUS138…" at bounding box center [211, 161] width 423 height 323
drag, startPoint x: 258, startPoint y: 303, endPoint x: 263, endPoint y: 301, distance: 6.1
click at [257, 304] on body "Toggle navigation Home Bank Account List Load By Website Group [OXPLAY] ZEUS138…" at bounding box center [211, 161] width 423 height 323
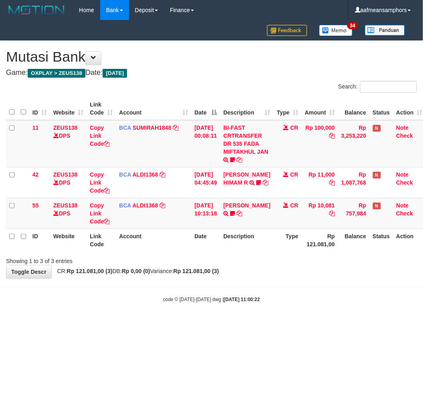
click at [247, 300] on strong "2025/08/31 11:00:22" at bounding box center [242, 300] width 36 height 6
drag, startPoint x: 285, startPoint y: 297, endPoint x: 294, endPoint y: 294, distance: 9.4
click at [284, 297] on div "code © 2012-2018 dwg | 2025/08/31 11:00:36" at bounding box center [211, 299] width 423 height 8
click at [323, 323] on html "Toggle navigation Home Bank Account List Load By Website Group [OXPLAY] ZEUS138…" at bounding box center [211, 161] width 423 height 323
click at [329, 314] on body "Toggle navigation Home Bank Account List Load By Website Group [OXPLAY] ZEUS138…" at bounding box center [211, 161] width 423 height 323
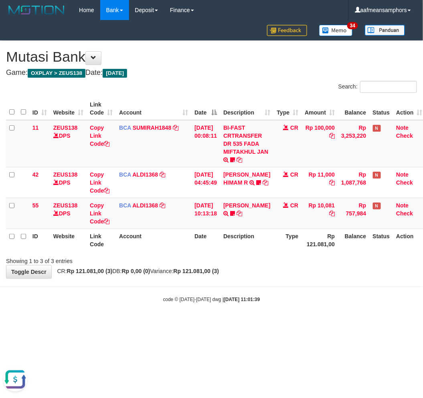
click at [328, 306] on body "Toggle navigation Home Bank Account List Load By Website Group [OXPLAY] ZEUS138…" at bounding box center [211, 161] width 423 height 323
click at [327, 309] on body "Toggle navigation Home Bank Account List Load By Website Group [OXPLAY] ZEUS138…" at bounding box center [211, 161] width 423 height 323
click at [333, 307] on body "Toggle navigation Home Bank Account List Load By Website Group [OXPLAY] ZEUS138…" at bounding box center [211, 161] width 423 height 323
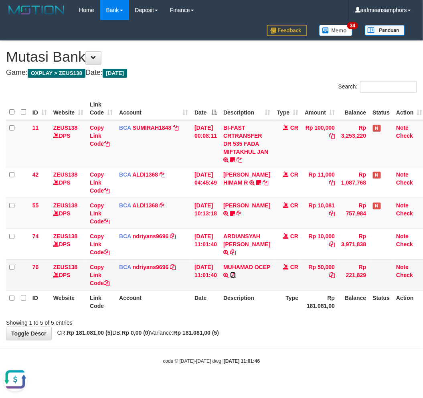
click at [236, 275] on icon at bounding box center [233, 275] width 6 height 6
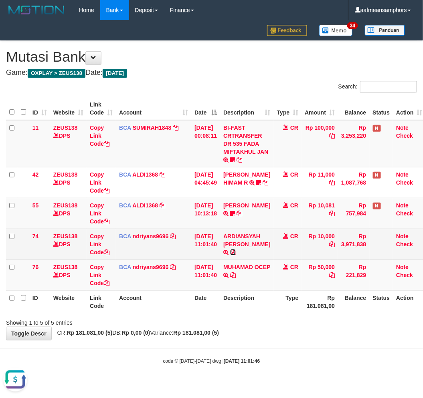
drag, startPoint x: 261, startPoint y: 244, endPoint x: 266, endPoint y: 246, distance: 5.7
click at [236, 250] on icon at bounding box center [233, 253] width 6 height 6
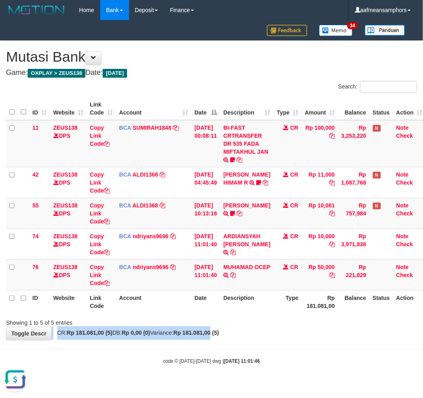
drag, startPoint x: 231, startPoint y: 330, endPoint x: 270, endPoint y: 325, distance: 39.2
click at [229, 333] on div "**********" at bounding box center [211, 190] width 423 height 299
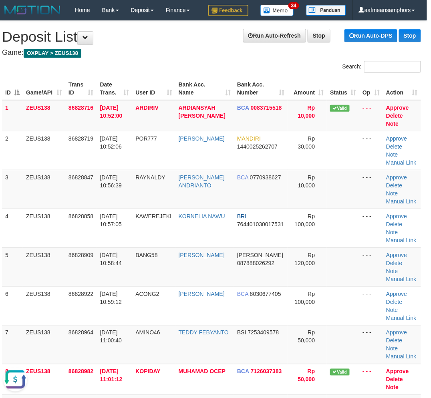
drag, startPoint x: 139, startPoint y: 52, endPoint x: 104, endPoint y: 71, distance: 40.2
click at [139, 52] on h4 "Game: OXPLAY > ZEUS138" at bounding box center [211, 53] width 419 height 8
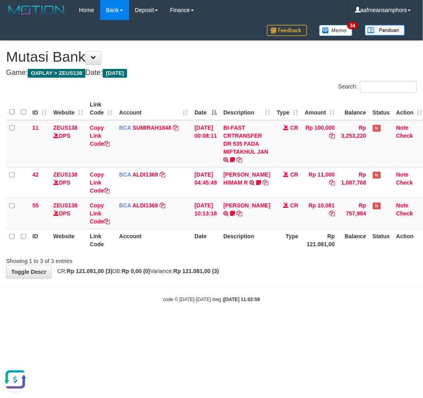
click at [292, 323] on html "Toggle navigation Home Bank Account List Load By Website Group [OXPLAY] ZEUS138…" at bounding box center [211, 161] width 423 height 323
click at [291, 323] on html "Toggle navigation Home Bank Account List Load By Website Group [OXPLAY] ZEUS138…" at bounding box center [211, 161] width 423 height 323
click at [293, 323] on html "Toggle navigation Home Bank Account List Load By Website Group [OXPLAY] ZEUS138…" at bounding box center [211, 161] width 423 height 323
click at [294, 323] on html "Toggle navigation Home Bank Account List Load By Website Group [OXPLAY] ZEUS138…" at bounding box center [211, 161] width 423 height 323
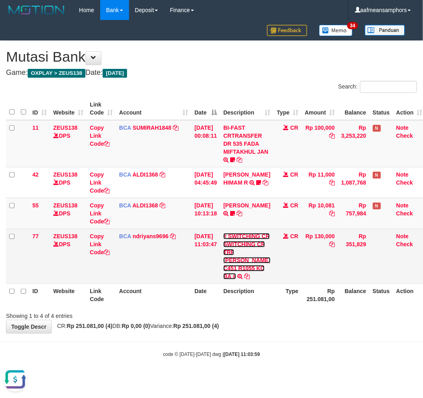
click at [243, 273] on link "# SWITCHING CR SWITCHING CR TRF CARLES PAMBESTAN C451 R1055 KC BA #" at bounding box center [246, 256] width 47 height 46
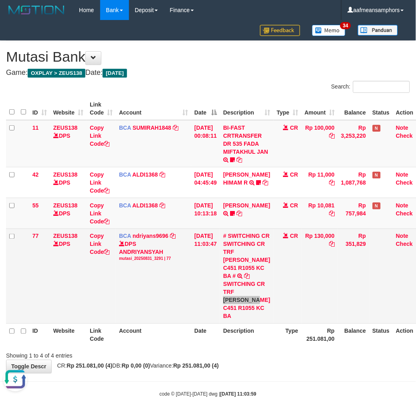
drag, startPoint x: 228, startPoint y: 319, endPoint x: 242, endPoint y: 326, distance: 15.2
click at [242, 324] on td "# SWITCHING CR SWITCHING CR TRF CARLES PAMBESTAN C451 R1055 KC BA # SWITCHING C…" at bounding box center [246, 276] width 53 height 95
drag, startPoint x: 234, startPoint y: 314, endPoint x: 228, endPoint y: 315, distance: 5.5
click at [233, 314] on div "SWITCHING CR TRF CARLES PAMBESTAN C451 R1055 KC BA" at bounding box center [246, 301] width 47 height 40
copy div "CARLES PAM"
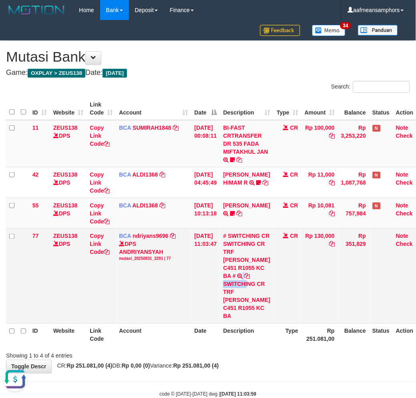
drag, startPoint x: 255, startPoint y: 295, endPoint x: 262, endPoint y: 295, distance: 6.4
click at [253, 295] on td "# SWITCHING CR SWITCHING CR TRF CARLES PAMBESTAN C451 R1055 KC BA # SWITCHING C…" at bounding box center [246, 276] width 53 height 95
click at [264, 287] on td "# SWITCHING CR SWITCHING CR TRF CARLES PAMBESTAN C451 R1055 KC BA # SWITCHING C…" at bounding box center [246, 276] width 53 height 95
click at [265, 287] on td "# SWITCHING CR SWITCHING CR TRF CARLES PAMBESTAN C451 R1055 KC BA # SWITCHING C…" at bounding box center [246, 276] width 53 height 95
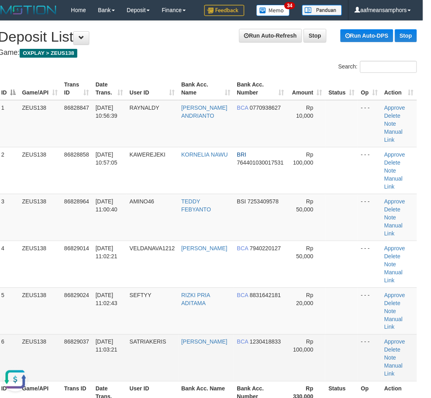
click at [78, 335] on td "86829037" at bounding box center [76, 358] width 31 height 47
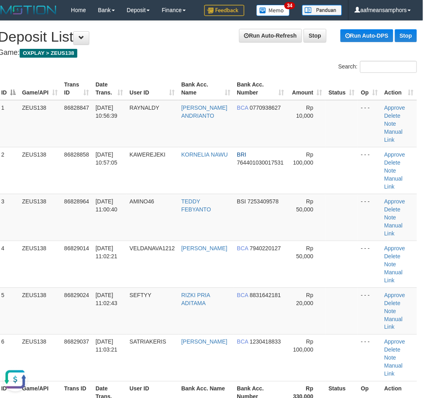
scroll to position [256, 8]
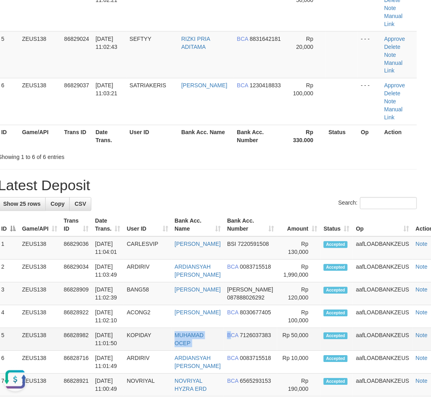
click at [224, 329] on tr "5 ZEUS138 86828982 31/08/2025 11:01:50 KOPIDAY MUHAMAD OCEP BCA 7126037383 Rp 5…" at bounding box center [222, 340] width 448 height 23
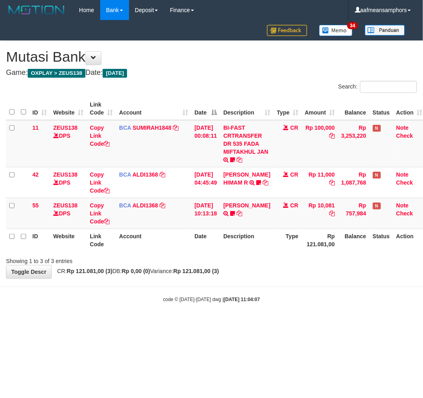
click at [285, 318] on body "Toggle navigation Home Bank Account List Load By Website Group [OXPLAY] ZEUS138…" at bounding box center [211, 161] width 423 height 323
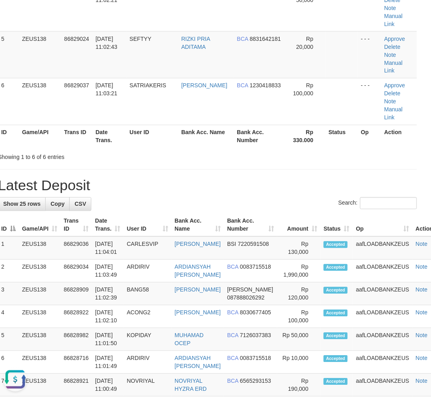
drag, startPoint x: 355, startPoint y: 111, endPoint x: 341, endPoint y: 113, distance: 13.7
click at [358, 150] on div "Showing 1 to 6 of 6 entries" at bounding box center [207, 155] width 431 height 11
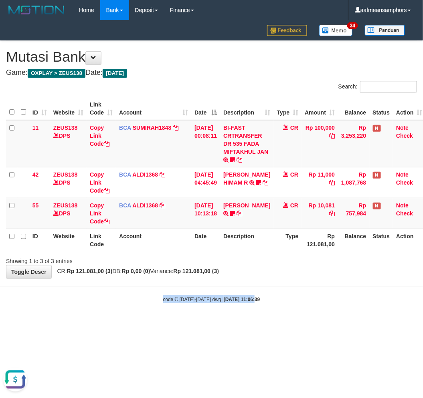
click at [242, 314] on body "Toggle navigation Home Bank Account List Load By Website Group [OXPLAY] ZEUS138…" at bounding box center [211, 161] width 423 height 323
drag, startPoint x: 258, startPoint y: 306, endPoint x: 422, endPoint y: 225, distance: 183.0
click at [255, 306] on body "Toggle navigation Home Bank Account List Load By Website Group [OXPLAY] ZEUS138…" at bounding box center [211, 161] width 423 height 323
click at [315, 277] on div "**********" at bounding box center [211, 160] width 423 height 238
drag, startPoint x: 307, startPoint y: 273, endPoint x: 402, endPoint y: 247, distance: 98.5
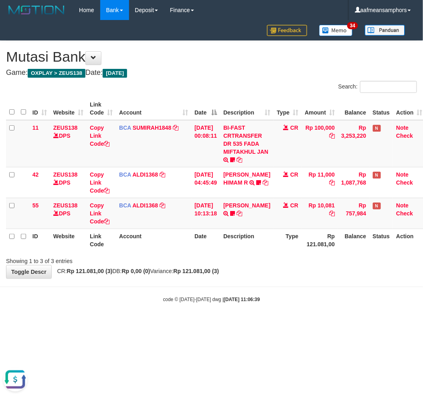
click at [307, 273] on div "**********" at bounding box center [211, 160] width 423 height 238
click at [289, 297] on div "code © 2012-2018 dwg | 2025/08/31 11:06:39" at bounding box center [211, 299] width 423 height 8
click at [291, 295] on div "code © 2012-2018 dwg | 2025/08/31 11:06:39" at bounding box center [211, 299] width 423 height 8
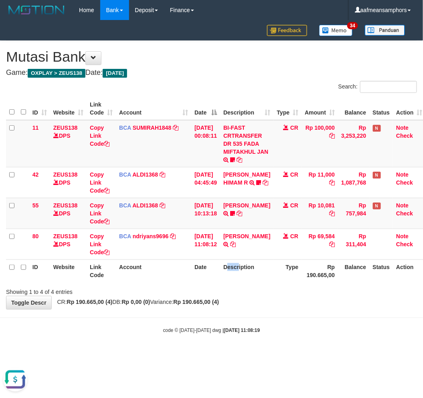
drag, startPoint x: 244, startPoint y: 264, endPoint x: 232, endPoint y: 263, distance: 11.2
click at [230, 267] on th "Description" at bounding box center [246, 271] width 53 height 23
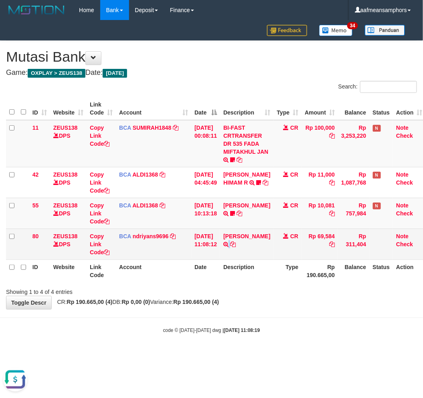
click at [234, 256] on td "OKY HARFIAN TRSF E-BANKING CR 3108/FTSCY/WS95031 69584.00OKY HARFIAN" at bounding box center [246, 244] width 53 height 31
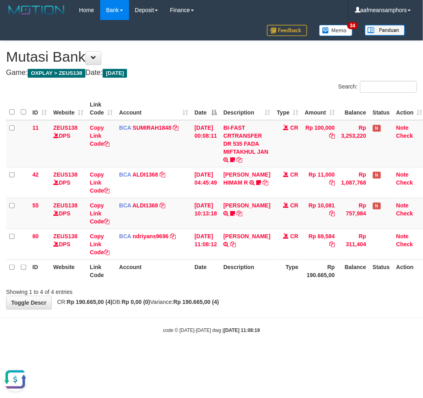
drag, startPoint x: 269, startPoint y: 269, endPoint x: 273, endPoint y: 273, distance: 5.4
click at [266, 271] on th "Description" at bounding box center [246, 271] width 53 height 23
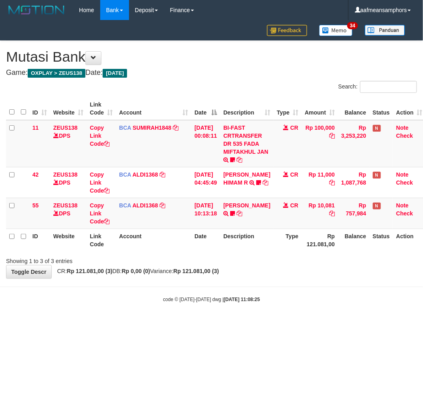
click at [252, 283] on body "Toggle navigation Home Bank Account List Load By Website Group [OXPLAY] ZEUS138…" at bounding box center [211, 161] width 423 height 323
drag, startPoint x: 264, startPoint y: 280, endPoint x: 419, endPoint y: 348, distance: 169.4
click at [267, 283] on body "Toggle navigation Home Bank Account List Load By Website Group [OXPLAY] ZEUS138…" at bounding box center [211, 161] width 423 height 323
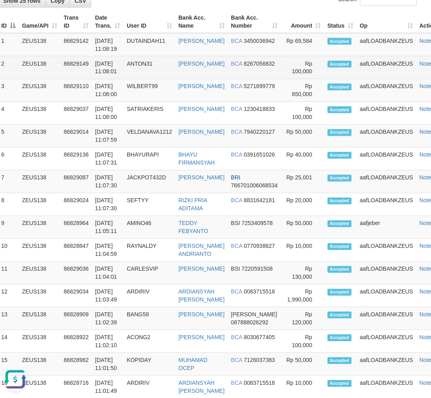
click at [175, 57] on td "ANTON31" at bounding box center [150, 68] width 52 height 23
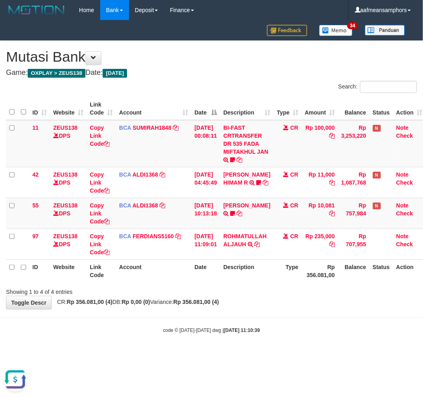
drag, startPoint x: 292, startPoint y: 323, endPoint x: 288, endPoint y: 325, distance: 4.5
click at [289, 326] on body "Toggle navigation Home Bank Account List Load By Website Group [OXPLAY] ZEUS138…" at bounding box center [211, 177] width 423 height 354
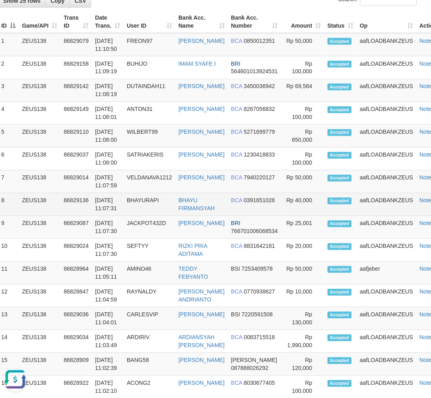
click at [375, 194] on td "aafLOADBANKZEUS" at bounding box center [387, 205] width 60 height 23
drag, startPoint x: 375, startPoint y: 183, endPoint x: 327, endPoint y: 190, distance: 48.6
click at [373, 194] on td "aafLOADBANKZEUS" at bounding box center [387, 205] width 60 height 23
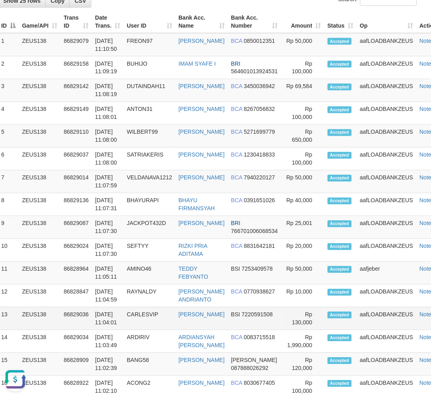
click at [133, 312] on td "CARLESVIP" at bounding box center [150, 319] width 52 height 23
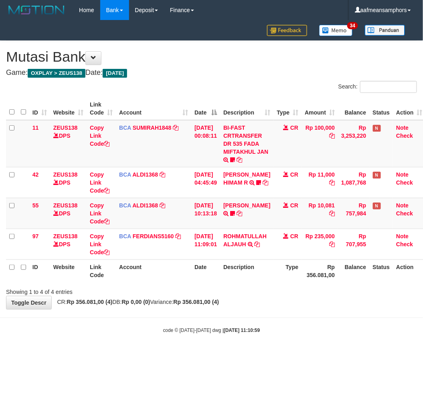
drag, startPoint x: 292, startPoint y: 318, endPoint x: 294, endPoint y: 306, distance: 12.3
click at [293, 318] on body "Toggle navigation Home Bank Account List Load By Website Group [OXPLAY] ZEUS138…" at bounding box center [211, 177] width 423 height 354
drag, startPoint x: 288, startPoint y: 293, endPoint x: 293, endPoint y: 312, distance: 19.2
click at [285, 300] on div "**********" at bounding box center [211, 175] width 423 height 268
click at [295, 305] on div "**********" at bounding box center [211, 175] width 423 height 268
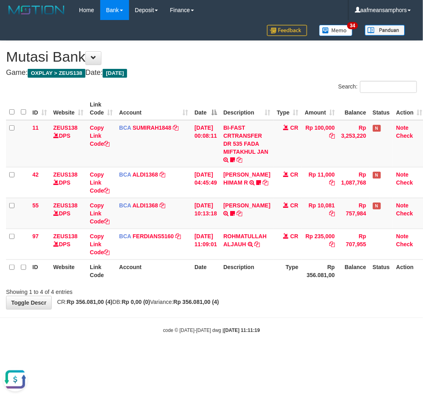
drag, startPoint x: 293, startPoint y: 305, endPoint x: 294, endPoint y: 301, distance: 5.0
click at [293, 305] on div "**********" at bounding box center [211, 175] width 423 height 268
click at [279, 317] on body "Toggle navigation Home Bank Account List Load By Website Group [OXPLAY] ZEUS138…" at bounding box center [211, 177] width 423 height 354
click at [278, 317] on body "Toggle navigation Home Bank Account List Load By Website Group [OXPLAY] ZEUS138…" at bounding box center [211, 177] width 423 height 354
click at [289, 305] on div "**********" at bounding box center [211, 175] width 423 height 268
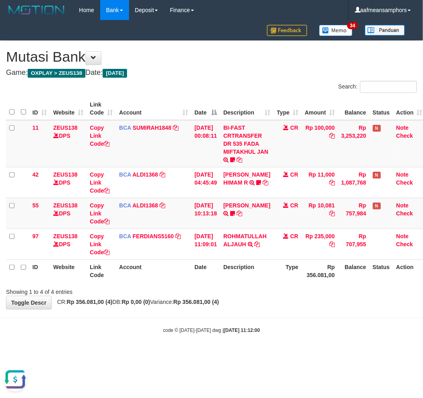
click at [310, 309] on body "Toggle navigation Home Bank Account List Load By Website Group [OXPLAY] ZEUS138…" at bounding box center [211, 177] width 423 height 354
click at [307, 308] on div "**********" at bounding box center [211, 175] width 423 height 268
click at [313, 293] on div "Showing 1 to 4 of 4 entries" at bounding box center [211, 290] width 423 height 11
drag, startPoint x: 307, startPoint y: 299, endPoint x: 302, endPoint y: 301, distance: 5.7
click at [302, 301] on div "**********" at bounding box center [211, 175] width 423 height 268
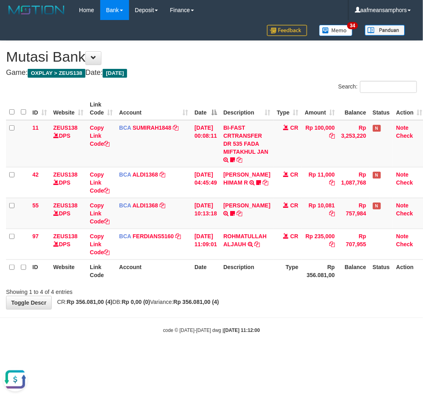
click at [304, 299] on div "**********" at bounding box center [211, 175] width 423 height 268
drag, startPoint x: 320, startPoint y: 325, endPoint x: 315, endPoint y: 323, distance: 4.8
click at [315, 323] on body "Toggle navigation Home Bank Account List Load By Website Group [OXPLAY] ZEUS138…" at bounding box center [211, 177] width 423 height 354
click at [307, 323] on body "Toggle navigation Home Bank Account List Load By Website Group [OXPLAY] ZEUS138…" at bounding box center [211, 177] width 423 height 354
click at [264, 329] on div "code © [DATE]-[DATE] dwg | [DATE] 11:12:26" at bounding box center [211, 330] width 423 height 8
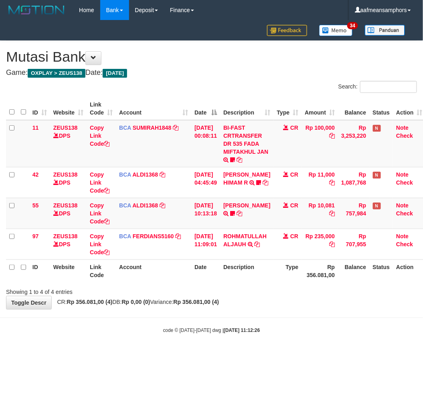
click at [267, 325] on body "Toggle navigation Home Bank Account List Load By Website Group [OXPLAY] ZEUS138…" at bounding box center [211, 177] width 423 height 354
drag, startPoint x: 238, startPoint y: 327, endPoint x: 234, endPoint y: 323, distance: 5.7
click at [234, 324] on body "Toggle navigation Home Bank Account List Load By Website Group [OXPLAY] ZEUS138…" at bounding box center [211, 177] width 423 height 354
click at [238, 323] on body "Toggle navigation Home Bank Account List Load By Website Group [OXPLAY] ZEUS138…" at bounding box center [211, 177] width 423 height 354
drag, startPoint x: 248, startPoint y: 326, endPoint x: 244, endPoint y: 327, distance: 4.2
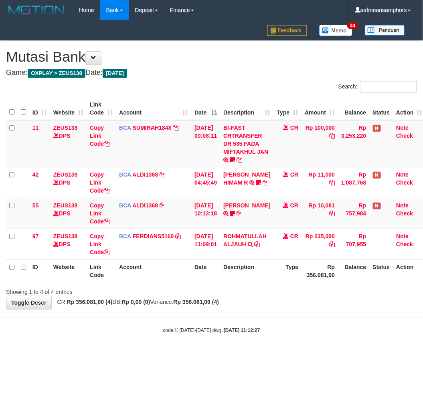
click at [245, 327] on div "code © 2012-2018 dwg | 2025/08/31 11:12:27" at bounding box center [211, 330] width 423 height 8
click at [254, 326] on div "code © 2012-2018 dwg | 2025/08/31 11:12:27" at bounding box center [211, 330] width 423 height 8
click at [251, 329] on strong "2025/08/31 11:12:27" at bounding box center [242, 331] width 36 height 6
click at [238, 330] on strong "2025/08/31 11:12:27" at bounding box center [242, 331] width 36 height 6
click at [240, 332] on div "code © [DATE]-[DATE] dwg | [DATE] 11:12:30" at bounding box center [211, 330] width 423 height 8
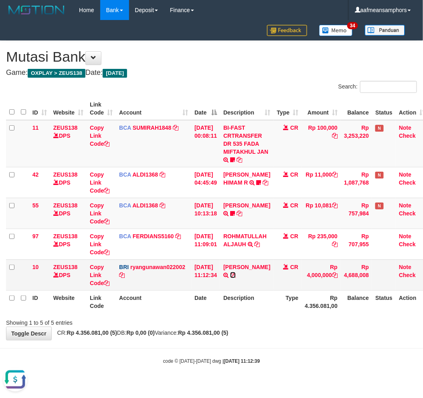
click at [236, 273] on icon at bounding box center [233, 275] width 6 height 6
drag, startPoint x: 305, startPoint y: 335, endPoint x: 304, endPoint y: 321, distance: 14.5
click at [305, 334] on div "**********" at bounding box center [211, 190] width 423 height 299
click at [298, 324] on div "Showing 1 to 5 of 5 entries" at bounding box center [211, 321] width 423 height 11
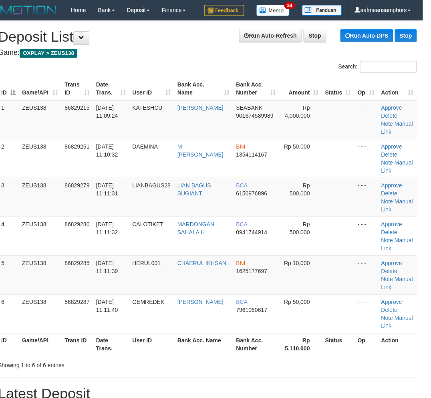
scroll to position [691, 8]
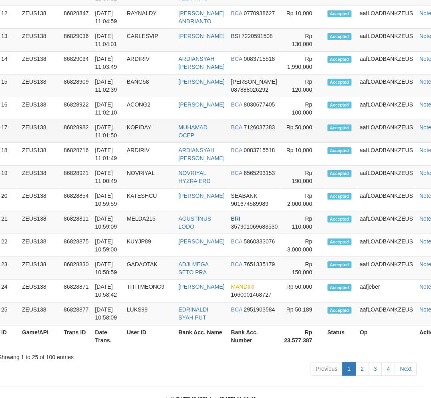
click at [404, 124] on td "aafLOADBANKZEUS" at bounding box center [387, 131] width 60 height 23
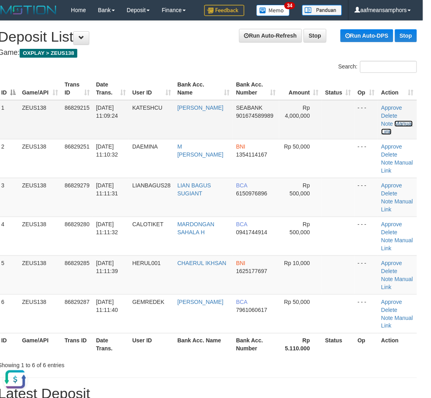
click at [405, 122] on link "Manual Link" at bounding box center [397, 128] width 32 height 14
click at [381, 121] on link "Manual Link" at bounding box center [397, 128] width 32 height 14
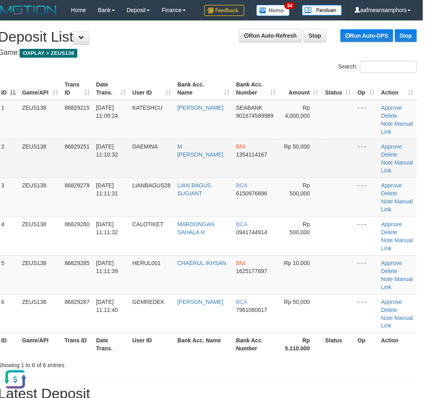
click at [116, 149] on td "31/08/2025 11:10:32" at bounding box center [111, 158] width 36 height 39
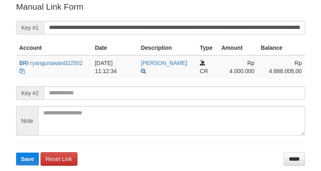
scroll to position [162, 0]
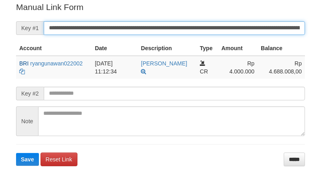
click at [93, 27] on input "**********" at bounding box center [174, 28] width 261 height 14
click at [16, 153] on button "Save" at bounding box center [27, 159] width 23 height 13
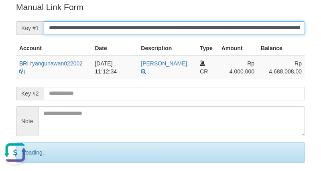
scroll to position [0, 0]
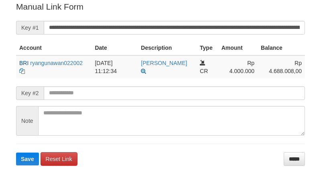
click at [183, 19] on form "**********" at bounding box center [160, 83] width 289 height 164
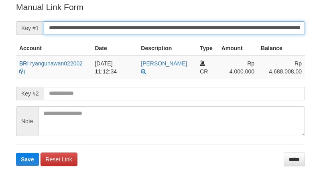
click at [179, 29] on input "**********" at bounding box center [174, 28] width 261 height 14
click at [16, 153] on button "Save" at bounding box center [27, 159] width 23 height 13
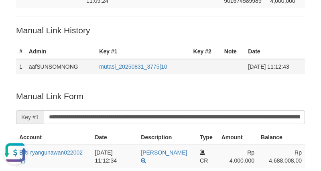
click at [221, 69] on td at bounding box center [233, 66] width 24 height 15
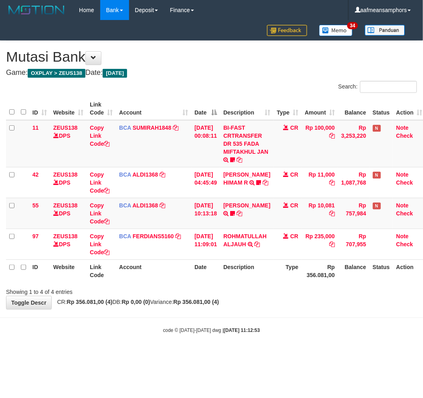
drag, startPoint x: 203, startPoint y: 291, endPoint x: 193, endPoint y: 297, distance: 11.3
click at [193, 297] on div "**********" at bounding box center [211, 175] width 423 height 268
drag, startPoint x: 198, startPoint y: 298, endPoint x: 383, endPoint y: 310, distance: 185.9
click at [195, 299] on div "**********" at bounding box center [211, 175] width 423 height 268
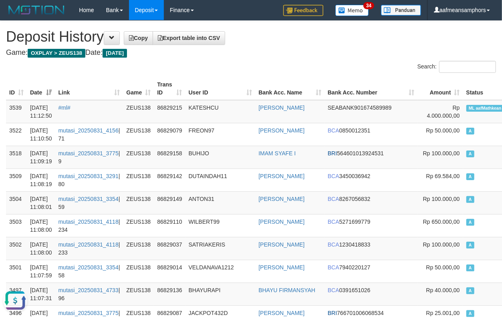
click at [210, 83] on th "User ID" at bounding box center [221, 88] width 70 height 23
drag, startPoint x: 209, startPoint y: 83, endPoint x: 204, endPoint y: 83, distance: 4.8
click at [210, 83] on th "User ID" at bounding box center [221, 88] width 70 height 23
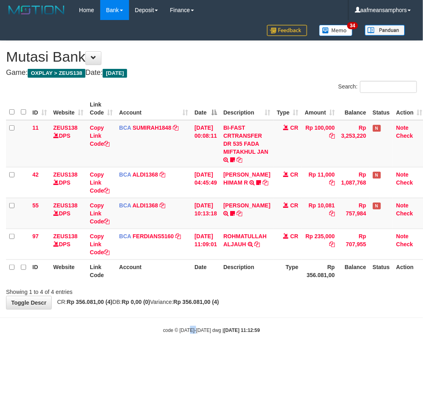
click at [189, 335] on body "Toggle navigation Home Bank Account List Load By Website Group [OXPLAY] ZEUS138…" at bounding box center [211, 177] width 423 height 354
click at [196, 329] on small "code © [DATE]-[DATE] dwg | [DATE] 11:12:59" at bounding box center [211, 331] width 97 height 6
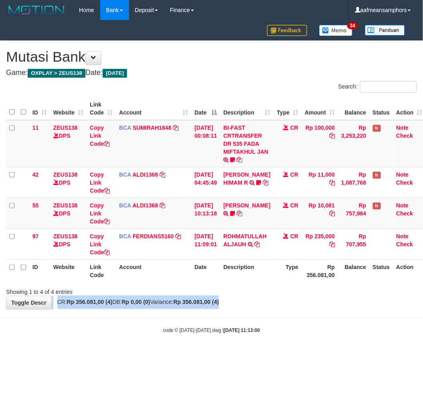
click at [242, 297] on div "**********" at bounding box center [211, 175] width 423 height 268
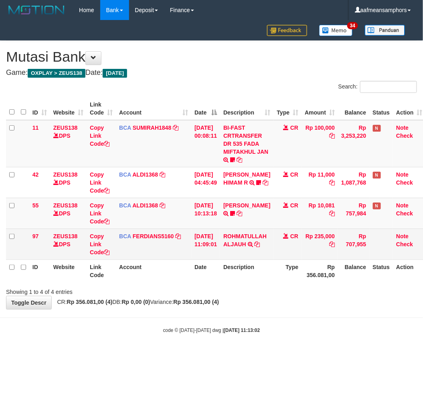
click at [241, 231] on td "ROHMATULLAH ALJAUH TRSF E-BANKING CR 08/31 Z5ZU1 ROHMATULLAH ALJAUH" at bounding box center [246, 244] width 53 height 31
click at [248, 229] on td "ROHMATULLAH ALJAUH TRSF E-BANKING CR 08/31 Z5ZU1 ROHMATULLAH ALJAUH" at bounding box center [246, 244] width 53 height 31
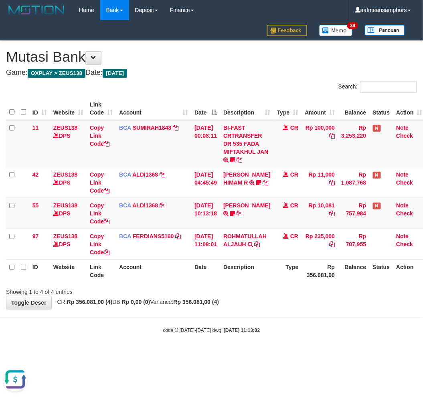
click at [335, 287] on div "Showing 1 to 4 of 4 entries" at bounding box center [211, 290] width 423 height 11
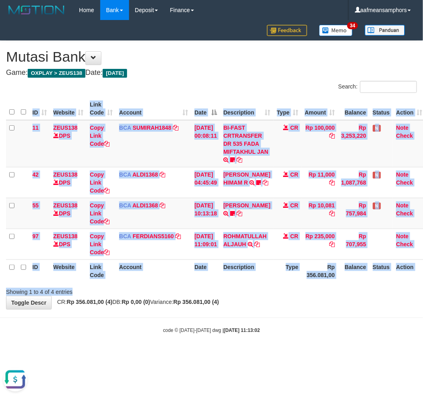
click at [319, 283] on div "Search: ID Website Link Code Account Date Description Type Amount Balance Statu…" at bounding box center [211, 188] width 411 height 215
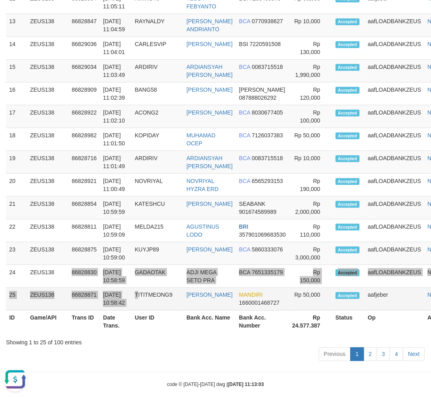
click at [141, 295] on tbody "1 ZEUS138 86829215 [DATE] 11:12:50 KATESHCU [PERSON_NAME] SEABANK 901674589989 2" at bounding box center [231, 25] width 451 height 571
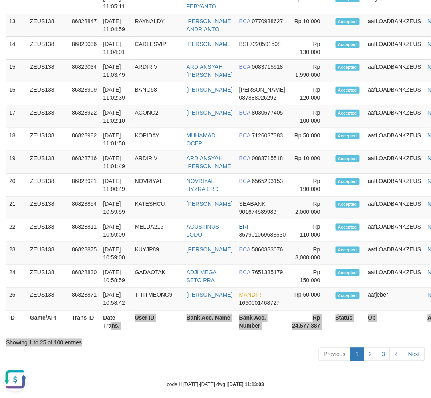
click at [142, 332] on div "Show 25 rows Copy CSV Search: ID Game/API Trans ID Date Trans. User ID Bank Acc…" at bounding box center [215, 32] width 419 height 664
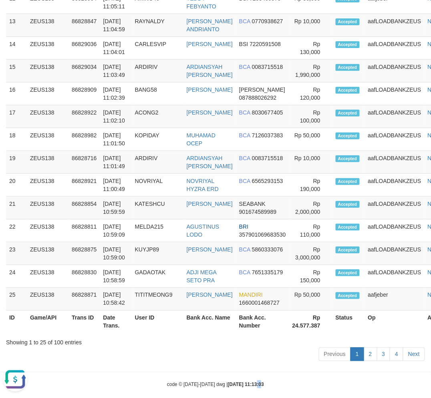
drag, startPoint x: 250, startPoint y: 369, endPoint x: 135, endPoint y: 343, distance: 118.8
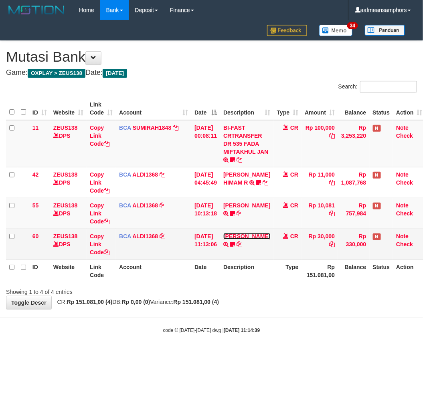
click at [239, 240] on link "[PERSON_NAME]" at bounding box center [246, 236] width 47 height 6
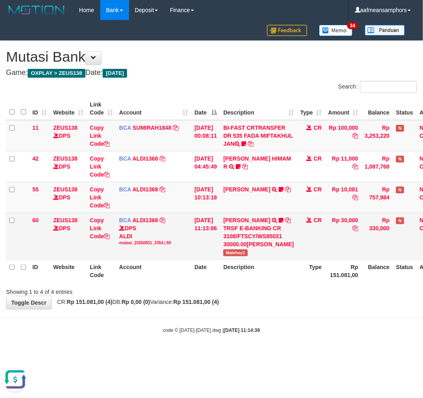
click at [238, 248] on div "TRSF E-BANKING CR 3108/FTSCY/WS95031 30000.00MUHAMMAD ILHAM" at bounding box center [258, 236] width 71 height 24
click at [234, 256] on span "Malehoy1" at bounding box center [235, 253] width 24 height 7
click at [236, 260] on td "MUHAMMAD ILHAM TRSF E-BANKING CR 3108/FTSCY/WS95031 30000.00MUHAMMAD ILHAM Male…" at bounding box center [258, 236] width 77 height 47
copy span "Malehoy1"
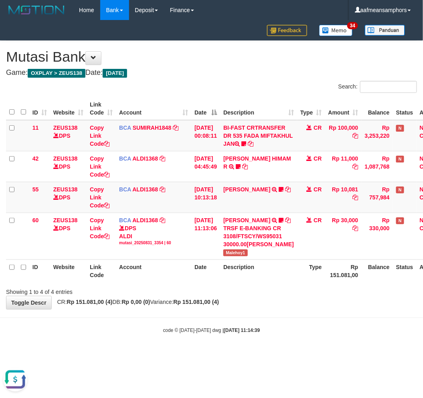
click at [258, 309] on div "**********" at bounding box center [211, 175] width 423 height 268
click at [256, 309] on div "**********" at bounding box center [211, 175] width 423 height 268
click at [279, 309] on div "**********" at bounding box center [211, 175] width 423 height 268
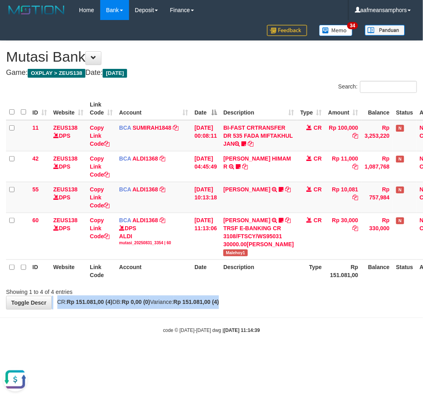
click at [279, 309] on div "**********" at bounding box center [211, 175] width 423 height 268
click at [285, 309] on div "**********" at bounding box center [211, 175] width 423 height 268
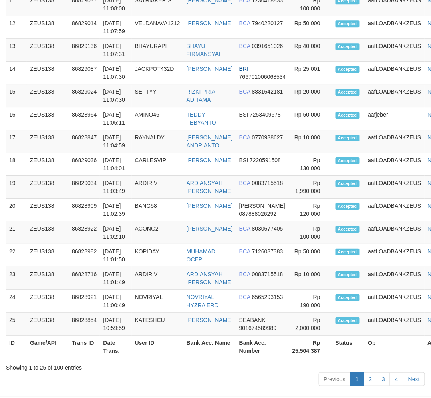
drag, startPoint x: 174, startPoint y: 363, endPoint x: 174, endPoint y: 353, distance: 9.6
click at [173, 363] on div "Show 25 rows Copy CSV Search: ID Game/API Trans ID Date Trans. User ID Bank Acc…" at bounding box center [215, 57] width 419 height 664
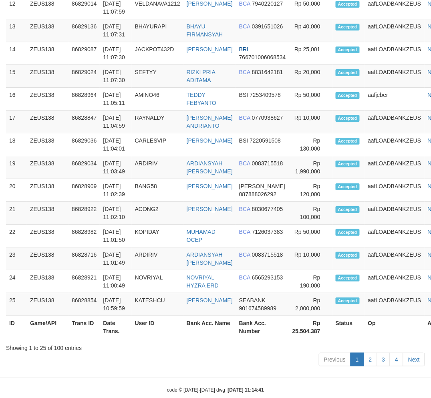
drag, startPoint x: 145, startPoint y: 333, endPoint x: 150, endPoint y: 325, distance: 9.6
click at [131, 341] on div "Showing 1 to 25 of 100 entries" at bounding box center [215, 346] width 419 height 11
click at [154, 320] on th "User ID" at bounding box center [158, 327] width 52 height 23
drag, startPoint x: 287, startPoint y: 334, endPoint x: 2, endPoint y: 337, distance: 284.5
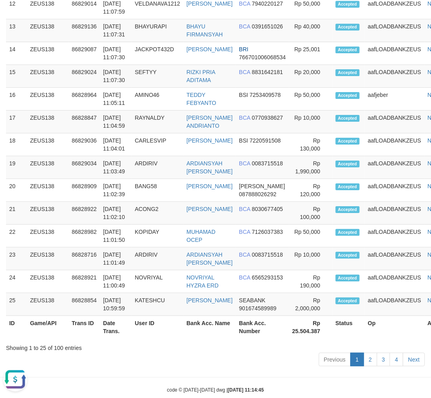
click at [277, 341] on div "Showing 1 to 25 of 100 entries" at bounding box center [215, 346] width 419 height 11
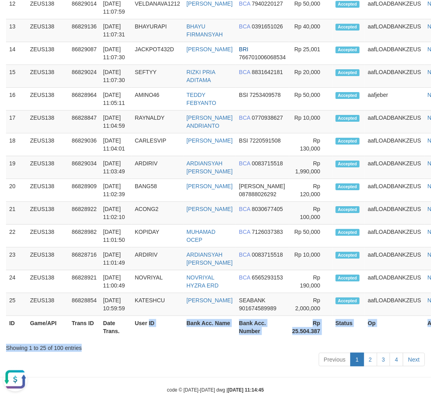
drag, startPoint x: 232, startPoint y: 329, endPoint x: 214, endPoint y: 331, distance: 18.9
click at [223, 328] on div "Show 25 rows Copy CSV Search: ID Game/API Trans ID Date Trans. User ID Bank Acc…" at bounding box center [215, 37] width 419 height 664
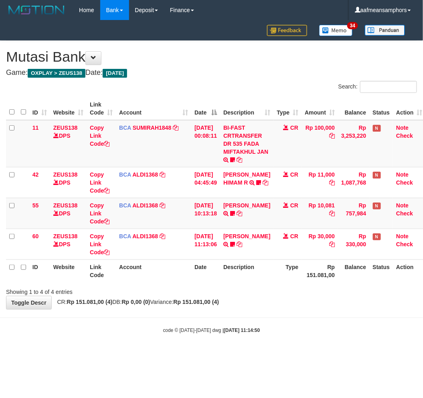
click at [357, 345] on body "Toggle navigation Home Bank Account List Load By Website Group [OXPLAY] ZEUS138…" at bounding box center [211, 177] width 423 height 354
click at [326, 318] on body "Toggle navigation Home Bank Account List Load By Website Group [OXPLAY] ZEUS138…" at bounding box center [211, 177] width 423 height 354
click at [325, 318] on body "Toggle navigation Home Bank Account List Load By Website Group [OXPLAY] ZEUS138…" at bounding box center [211, 177] width 423 height 354
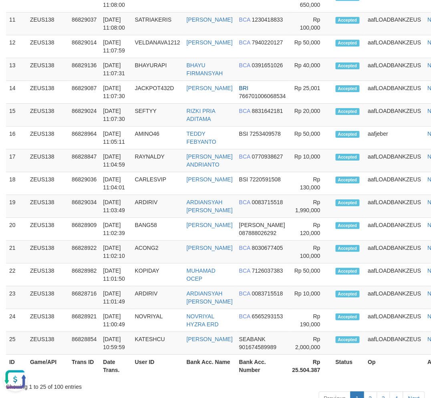
click at [300, 380] on div "Showing 1 to 25 of 100 entries" at bounding box center [215, 385] width 419 height 11
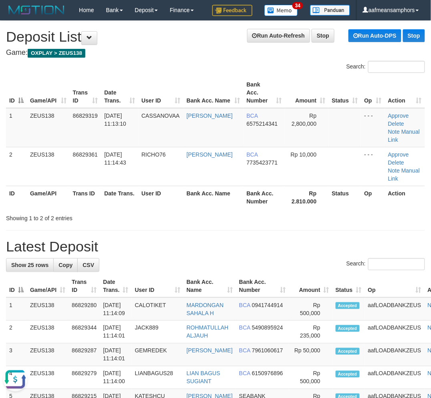
drag, startPoint x: 394, startPoint y: 202, endPoint x: 334, endPoint y: 206, distance: 60.7
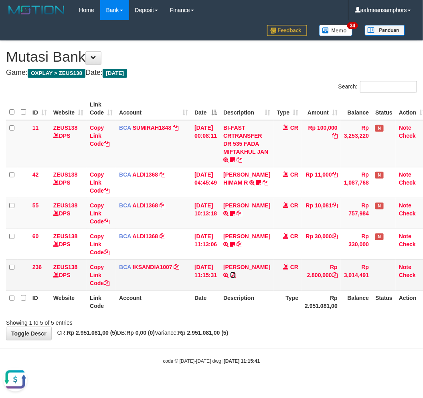
click at [236, 278] on icon at bounding box center [233, 275] width 6 height 6
click at [317, 354] on body "Toggle navigation Home Bank Account List Load By Website Group [OXPLAY] ZEUS138…" at bounding box center [211, 192] width 423 height 385
click at [311, 347] on body "Toggle navigation Home Bank Account List Load By Website Group [OXPLAY] ZEUS138…" at bounding box center [211, 192] width 423 height 385
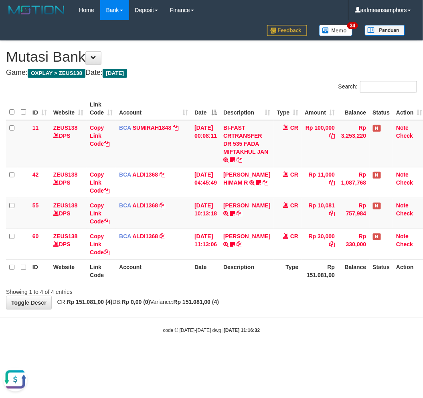
drag, startPoint x: 281, startPoint y: 336, endPoint x: 285, endPoint y: 335, distance: 4.2
click at [281, 337] on body "Toggle navigation Home Bank Account List Load By Website Group [OXPLAY] ZEUS138…" at bounding box center [211, 177] width 423 height 354
click at [283, 333] on div "code © [DATE]-[DATE] dwg | [DATE] 11:16:32" at bounding box center [211, 330] width 423 height 8
drag, startPoint x: 281, startPoint y: 334, endPoint x: 289, endPoint y: 333, distance: 7.3
click at [281, 334] on body "Toggle navigation Home Bank Account List Load By Website Group [OXPLAY] ZEUS138…" at bounding box center [211, 177] width 423 height 354
